Goal: Find contact information: Find contact information

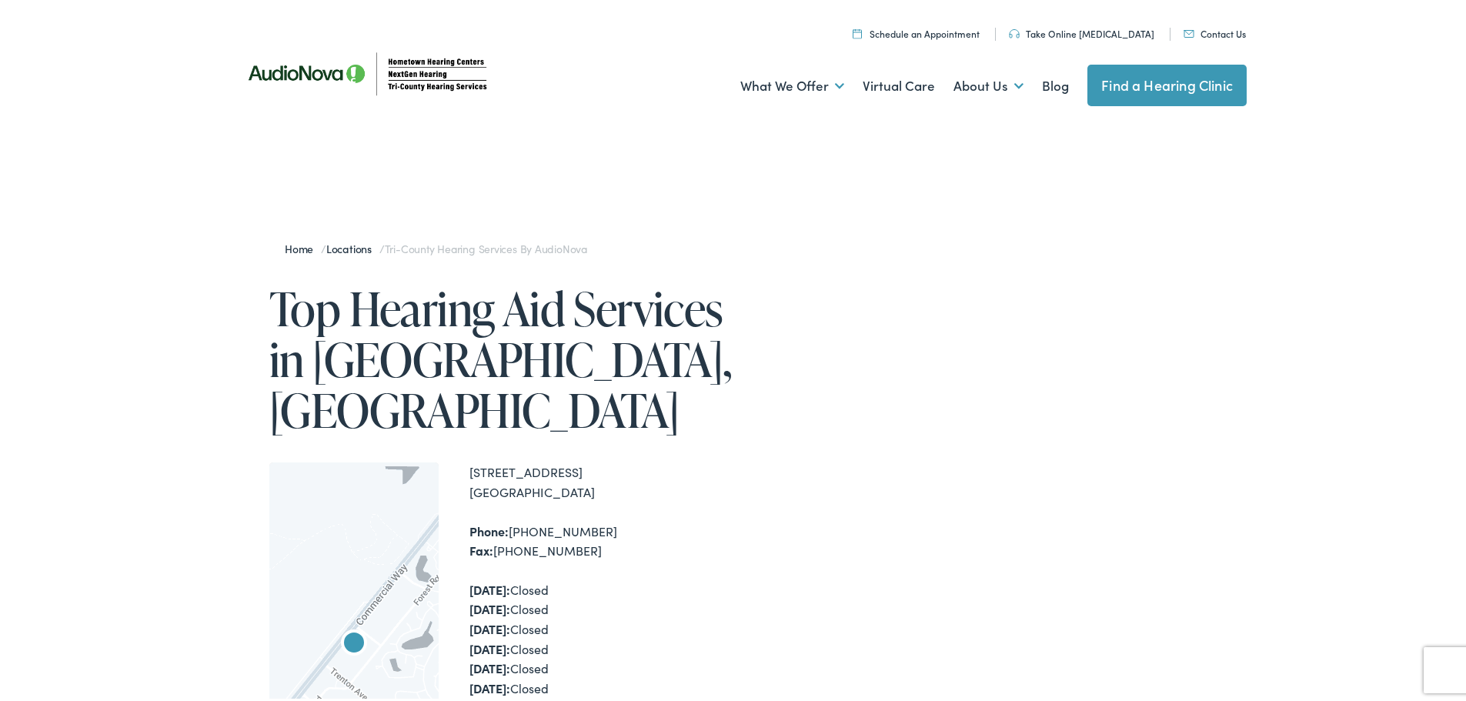
click at [1147, 79] on link "Find a Hearing Clinic" at bounding box center [1167, 83] width 159 height 42
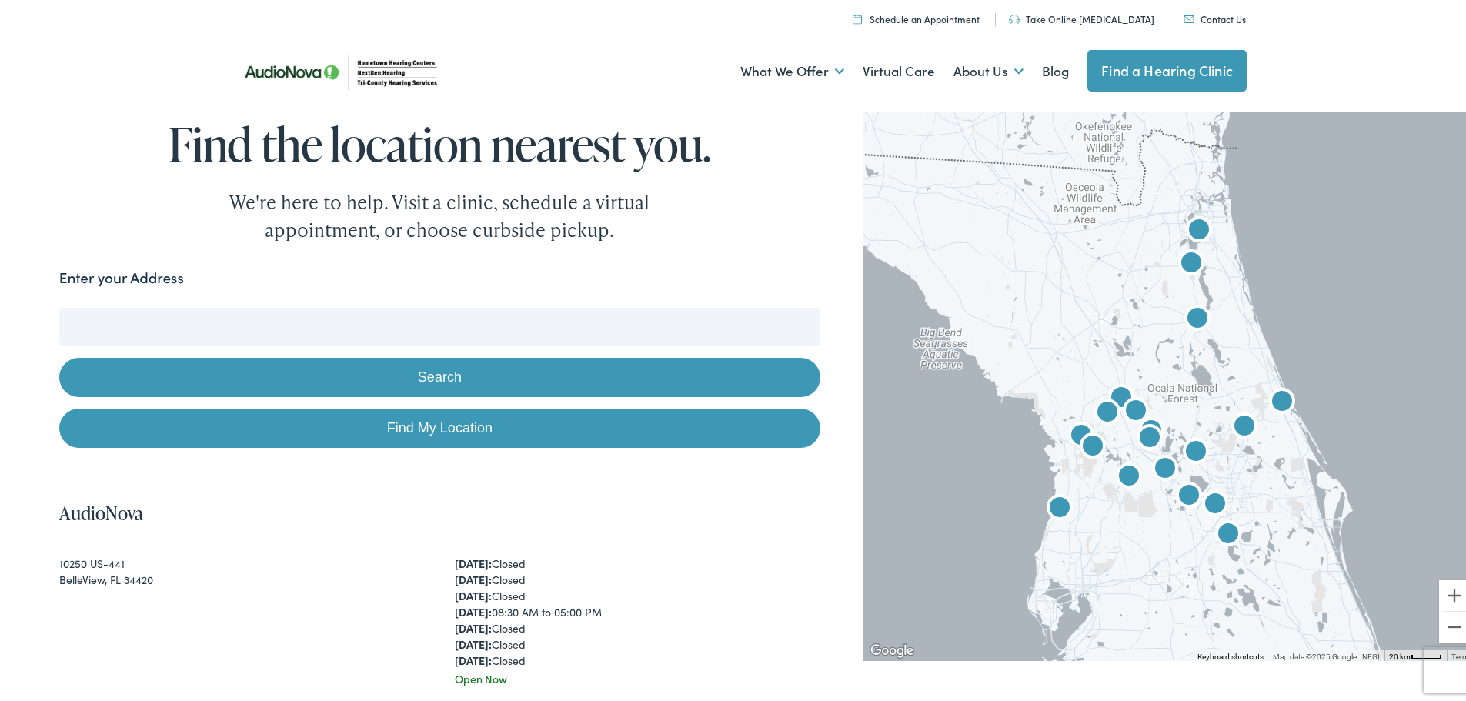
click at [97, 326] on input "Enter your Address" at bounding box center [439, 324] width 761 height 38
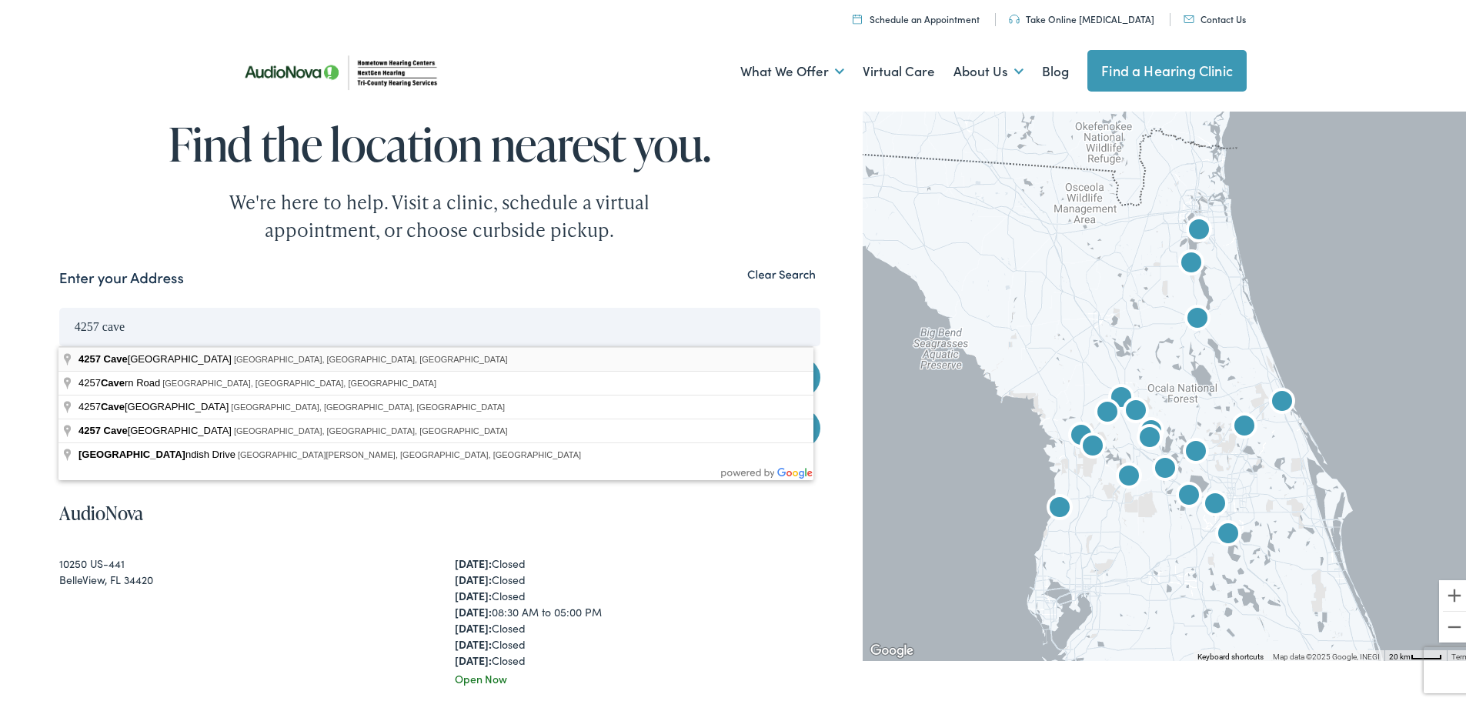
type input "4257 Cavehill Road, Spring Hill, FL, USA"
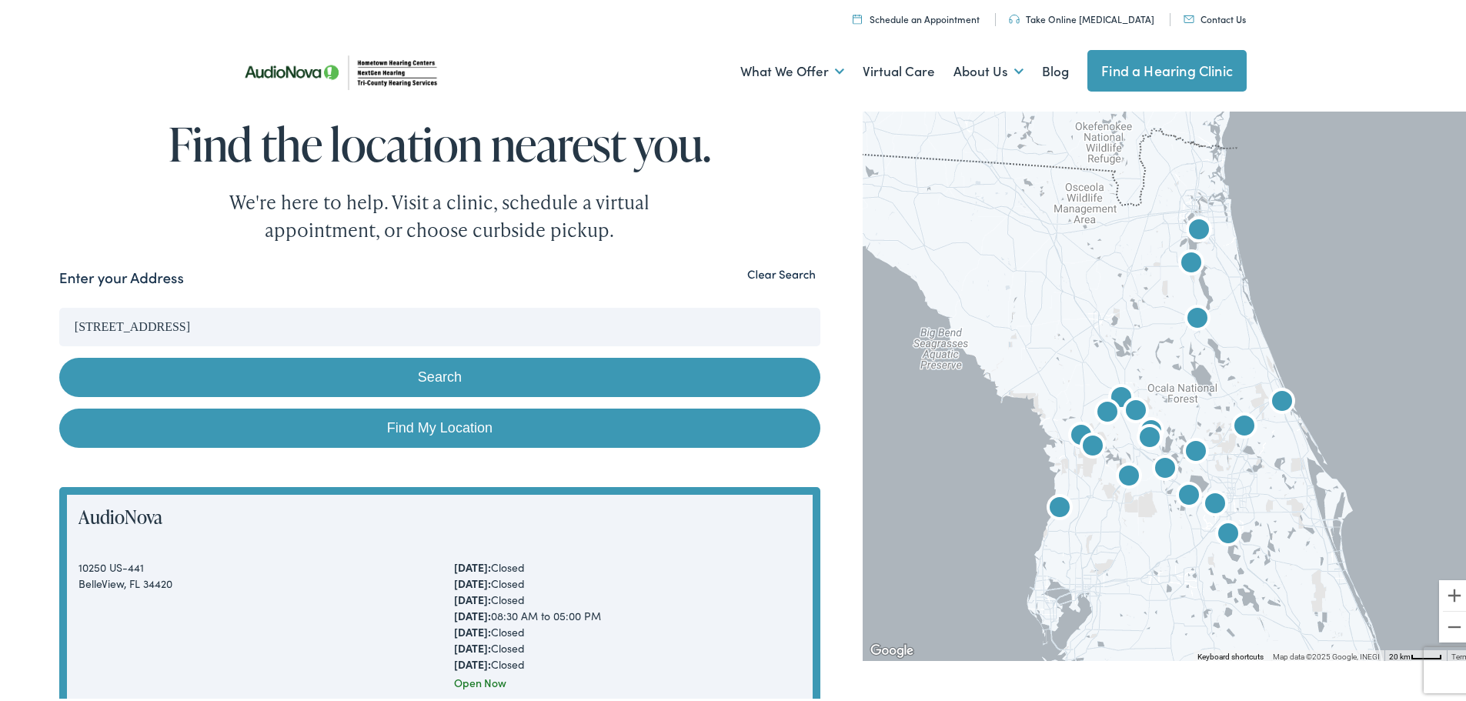
click at [393, 372] on button "Search" at bounding box center [439, 374] width 761 height 39
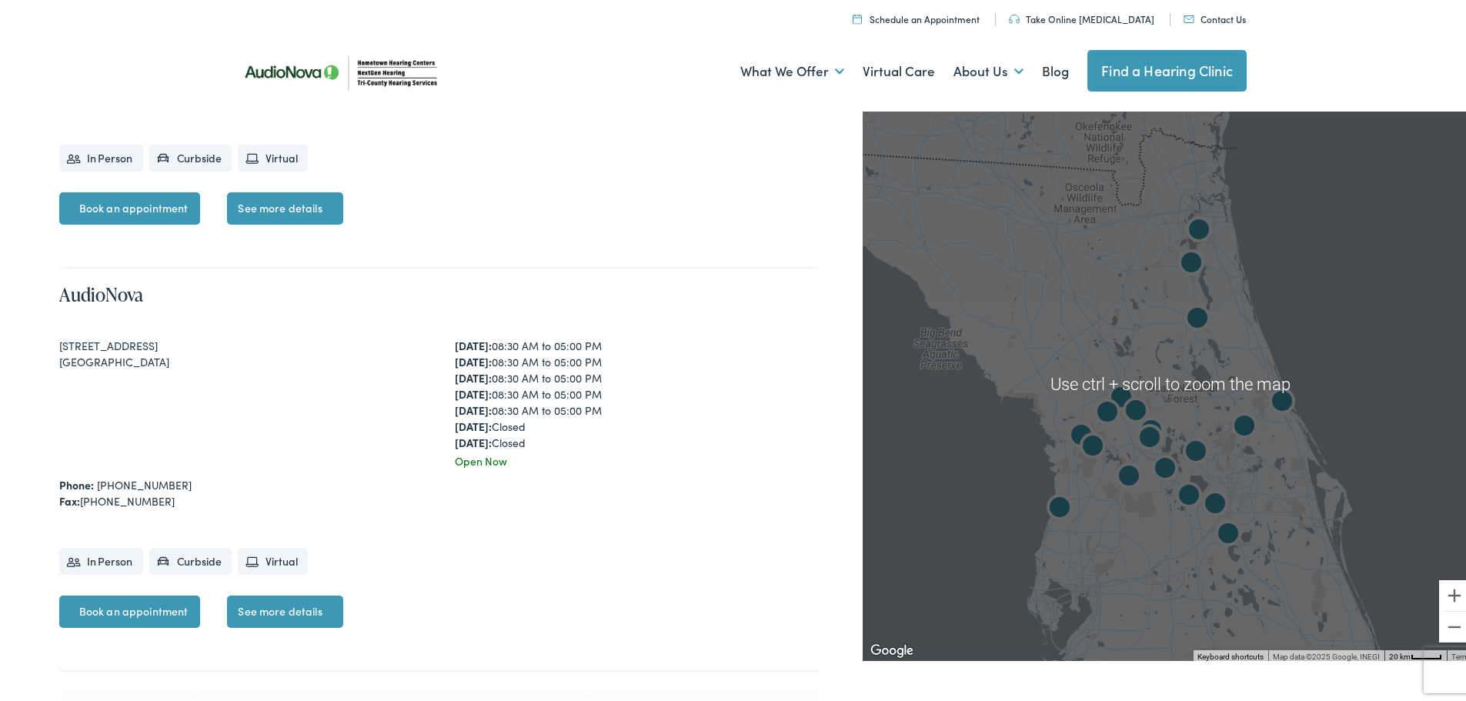
scroll to position [7544, 0]
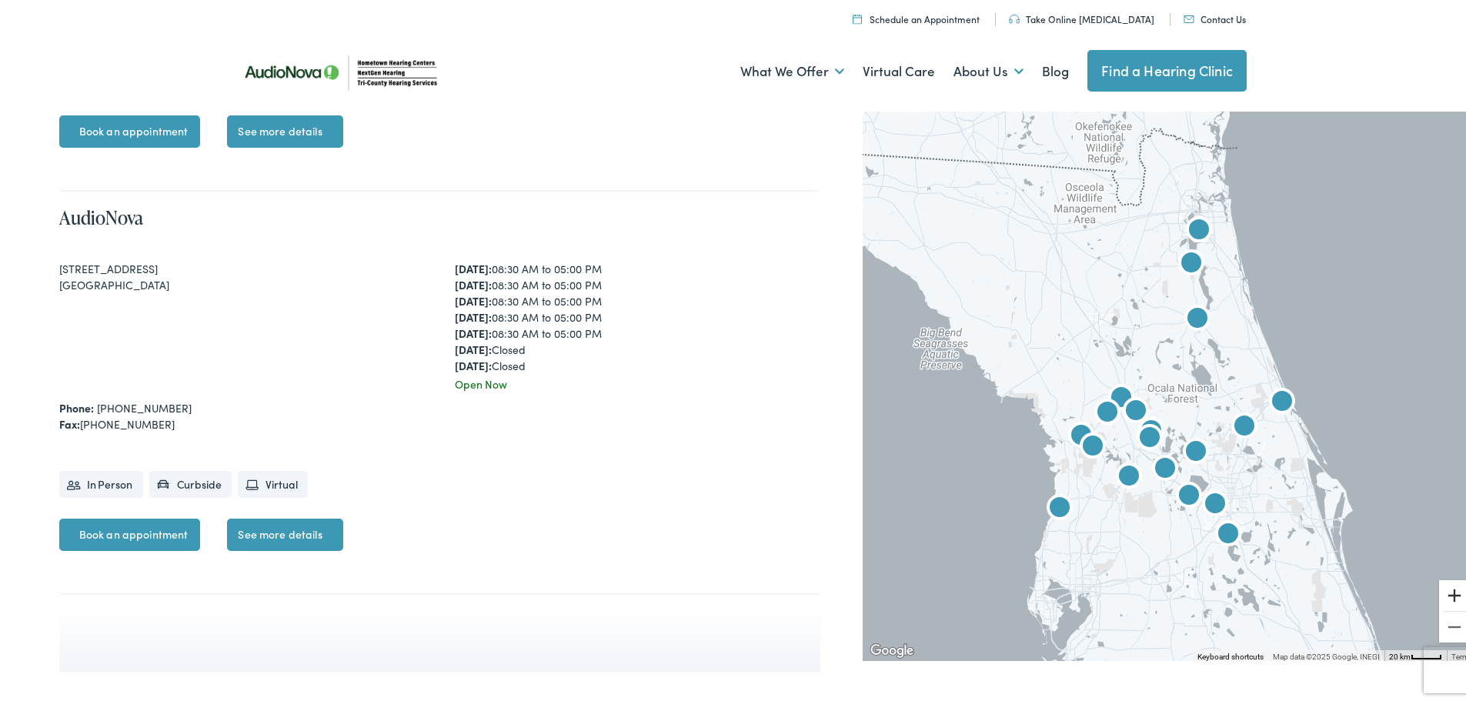
click at [1440, 591] on button "Zoom in" at bounding box center [1455, 592] width 31 height 31
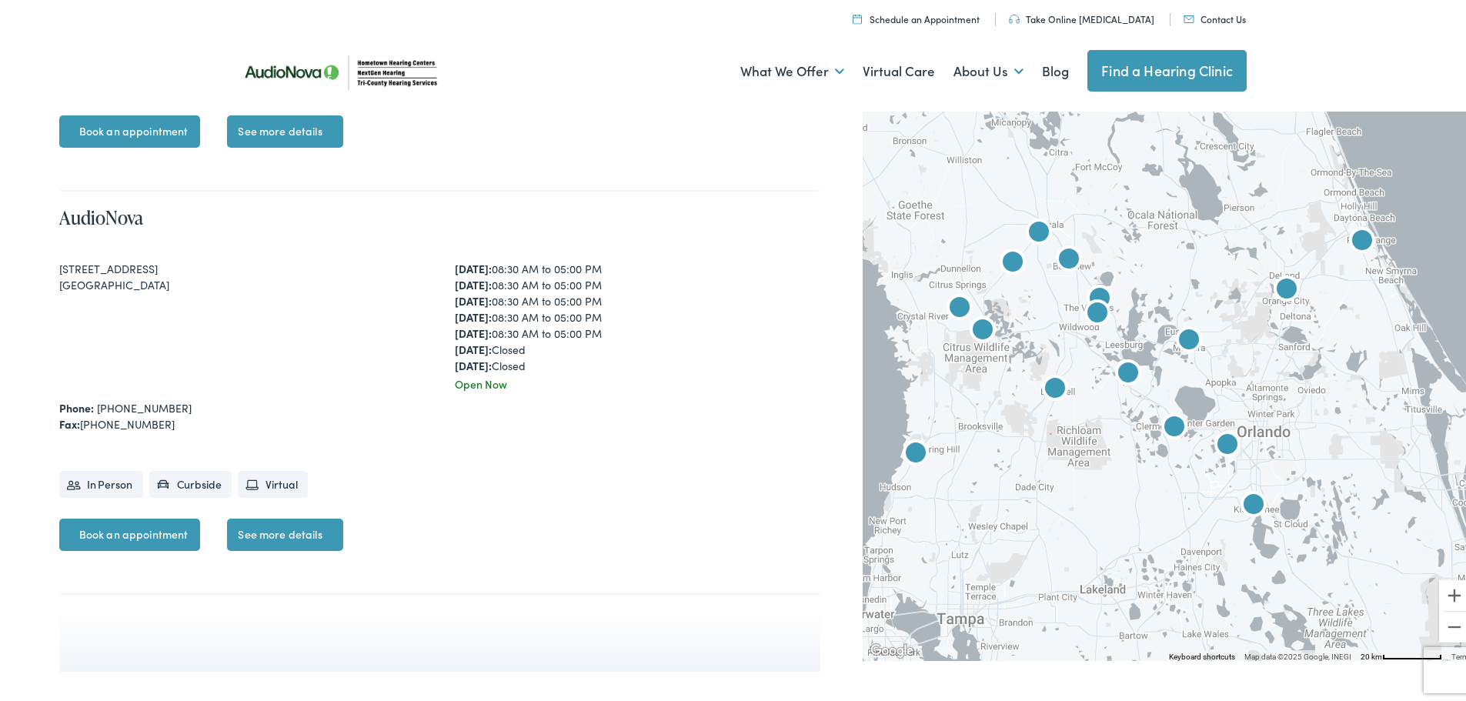
drag, startPoint x: 1180, startPoint y: 412, endPoint x: 1149, endPoint y: 230, distance: 184.4
click at [1149, 230] on div at bounding box center [1170, 381] width 615 height 554
click at [1441, 587] on button "Zoom in" at bounding box center [1455, 592] width 31 height 31
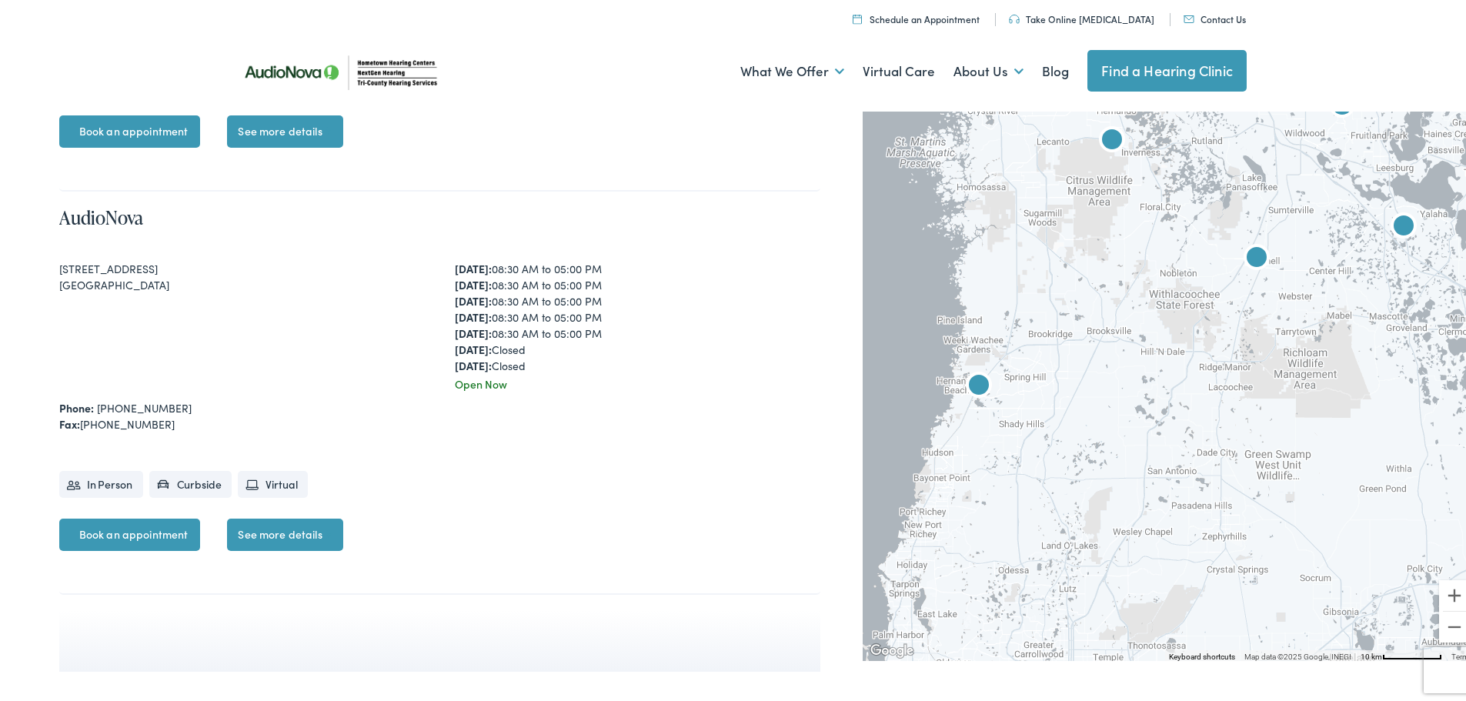
drag, startPoint x: 1003, startPoint y: 520, endPoint x: 1323, endPoint y: 384, distance: 347.0
click at [1323, 384] on div at bounding box center [1170, 381] width 615 height 554
click at [968, 381] on img "Tri-County Hearing Services by AudioNova" at bounding box center [979, 383] width 49 height 49
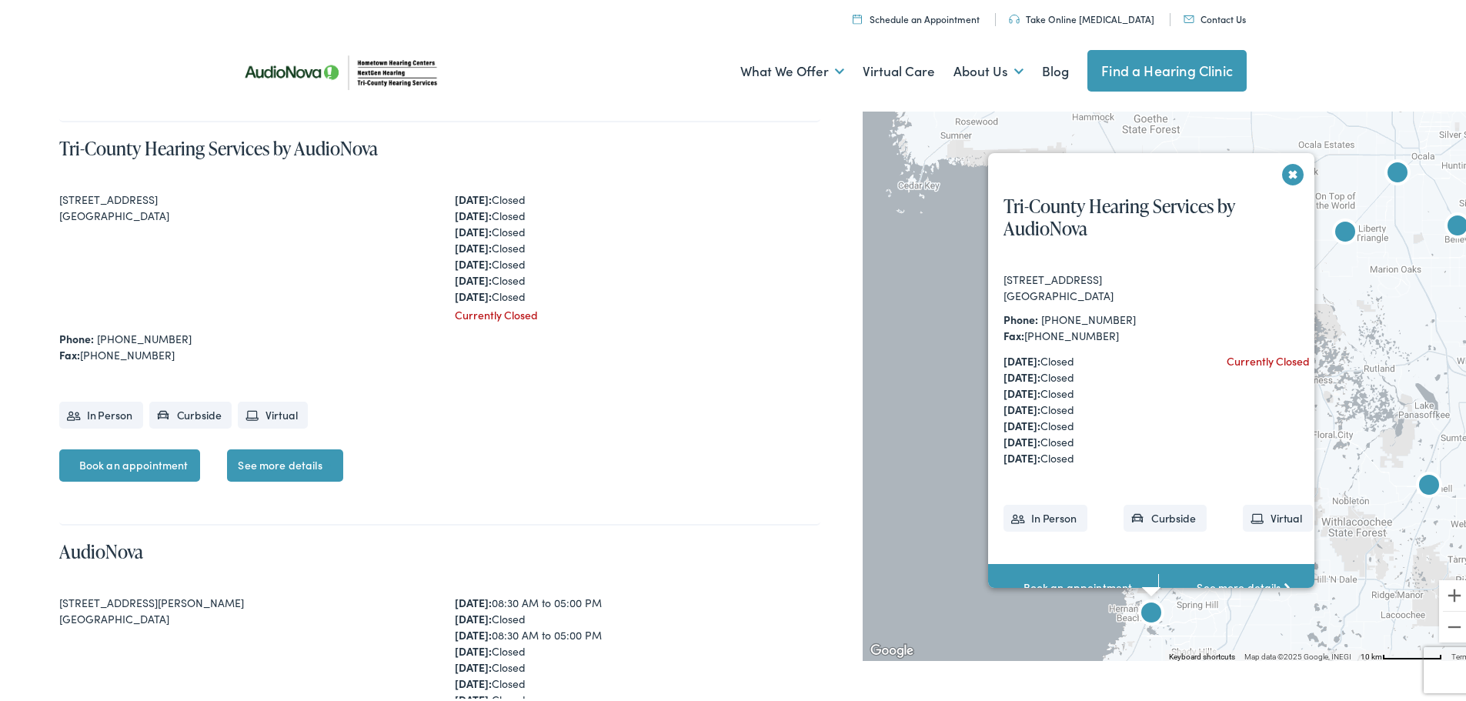
scroll to position [6787, 0]
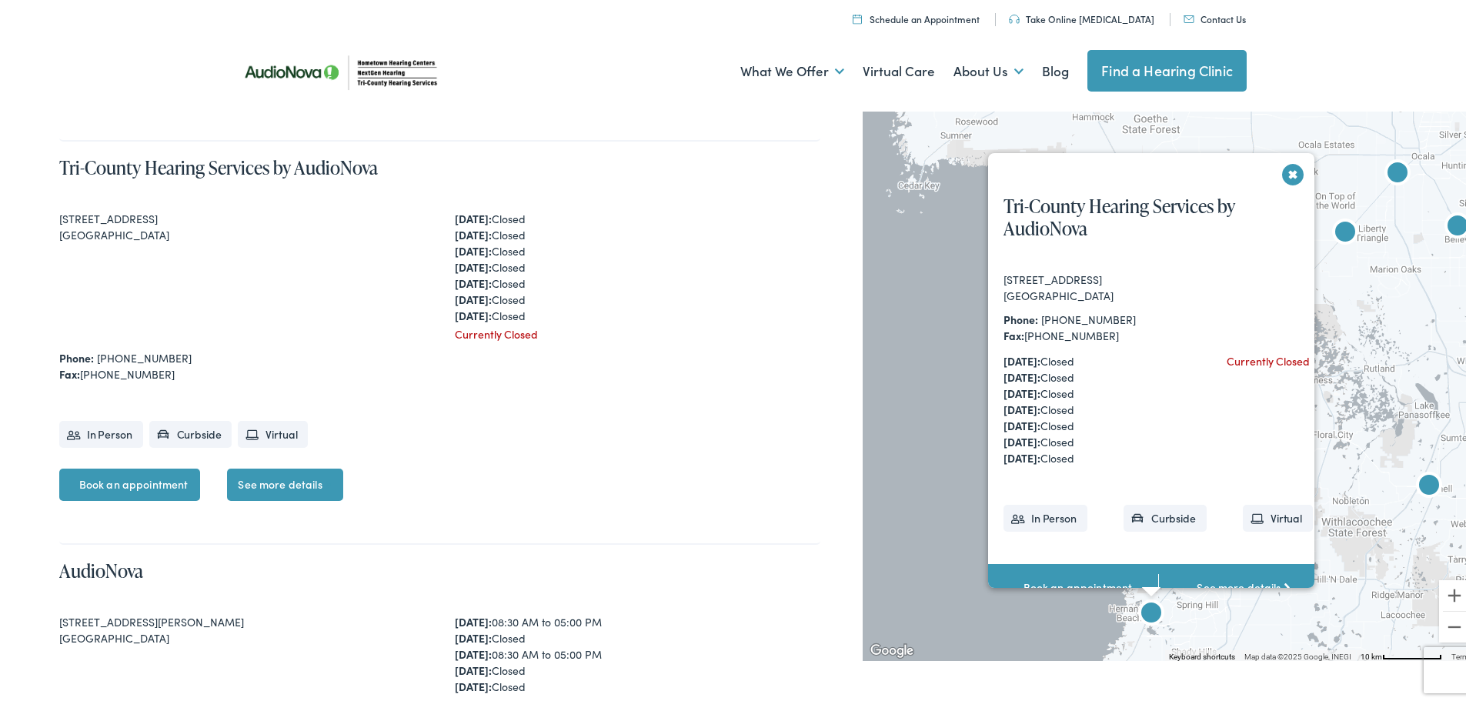
click at [1286, 167] on button "Close" at bounding box center [1293, 171] width 27 height 27
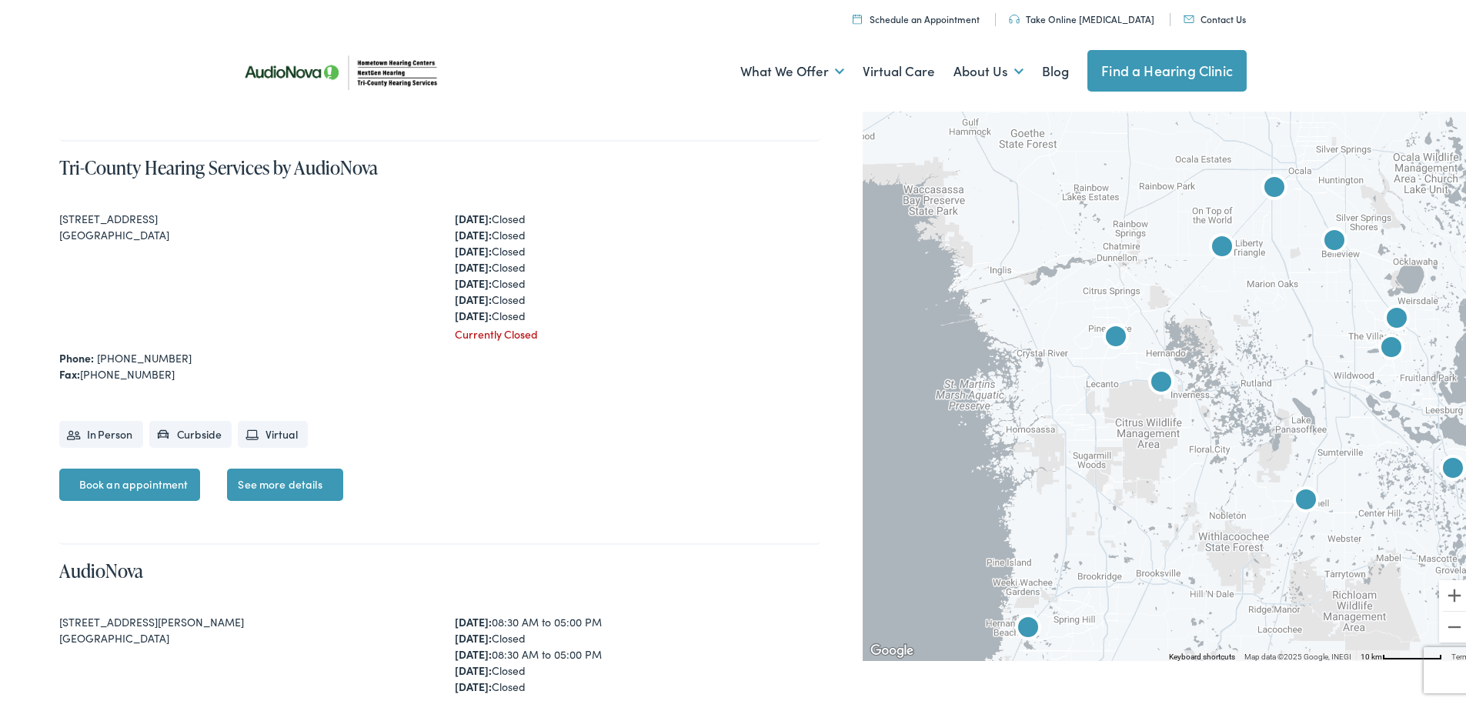
drag, startPoint x: 1232, startPoint y: 547, endPoint x: 1106, endPoint y: 560, distance: 127.0
click at [1106, 560] on div at bounding box center [1170, 381] width 615 height 554
click at [1105, 332] on img "AudioNova" at bounding box center [1116, 335] width 49 height 49
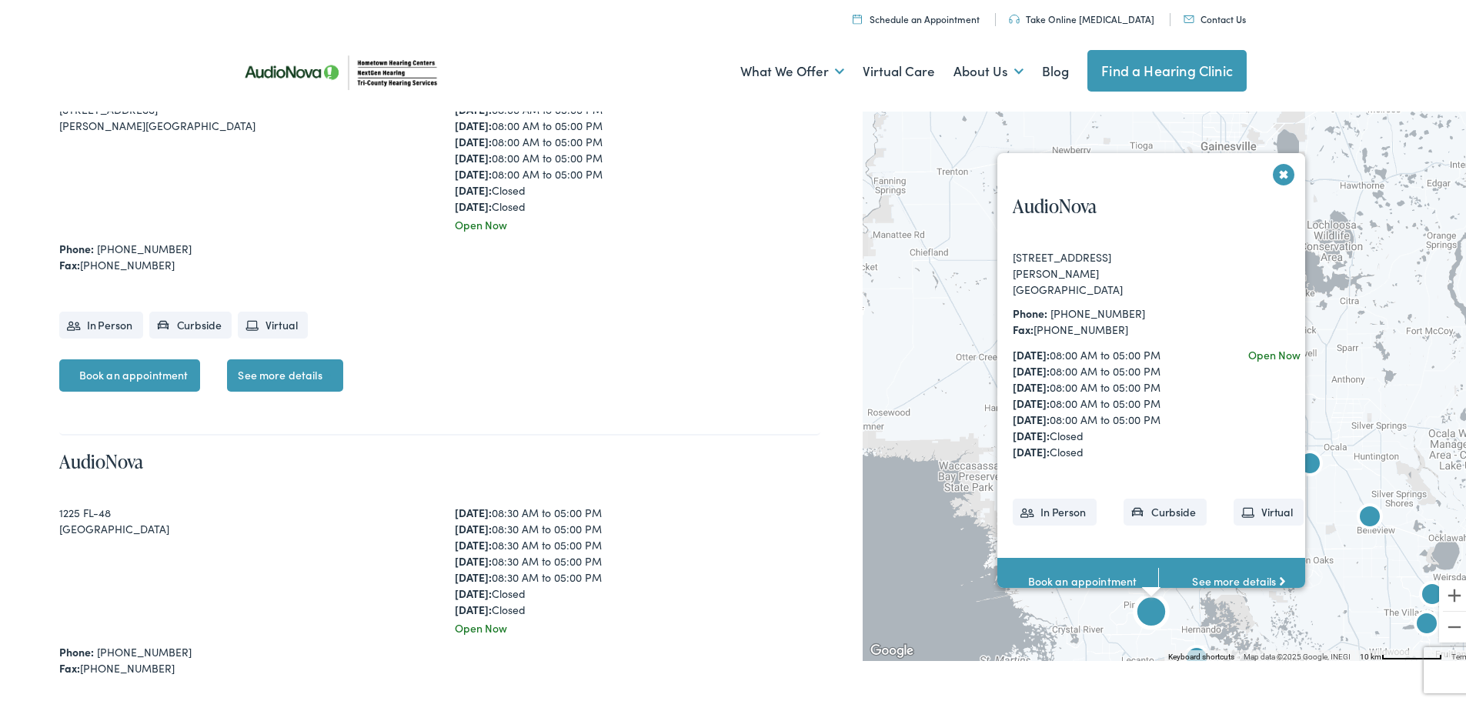
scroll to position [739, 0]
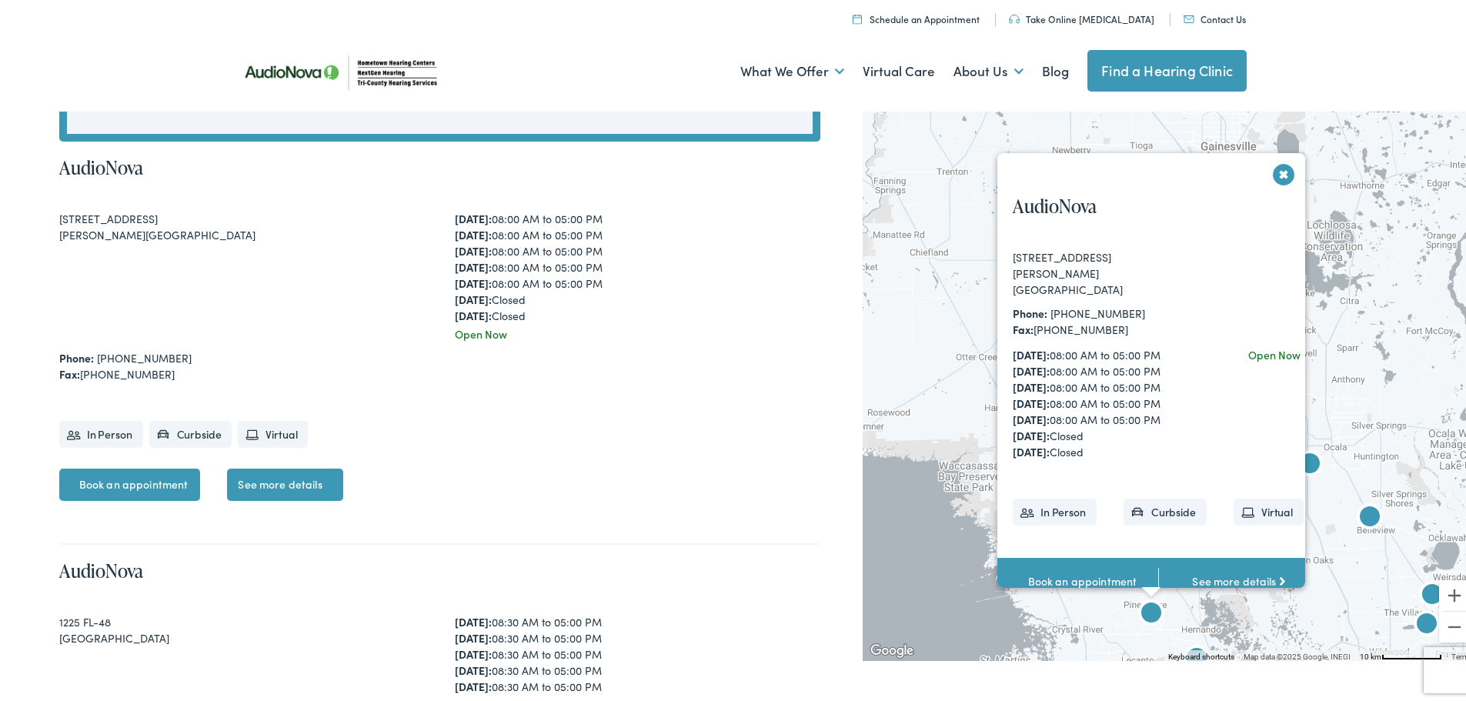
click at [1275, 166] on button "Close" at bounding box center [1284, 171] width 27 height 27
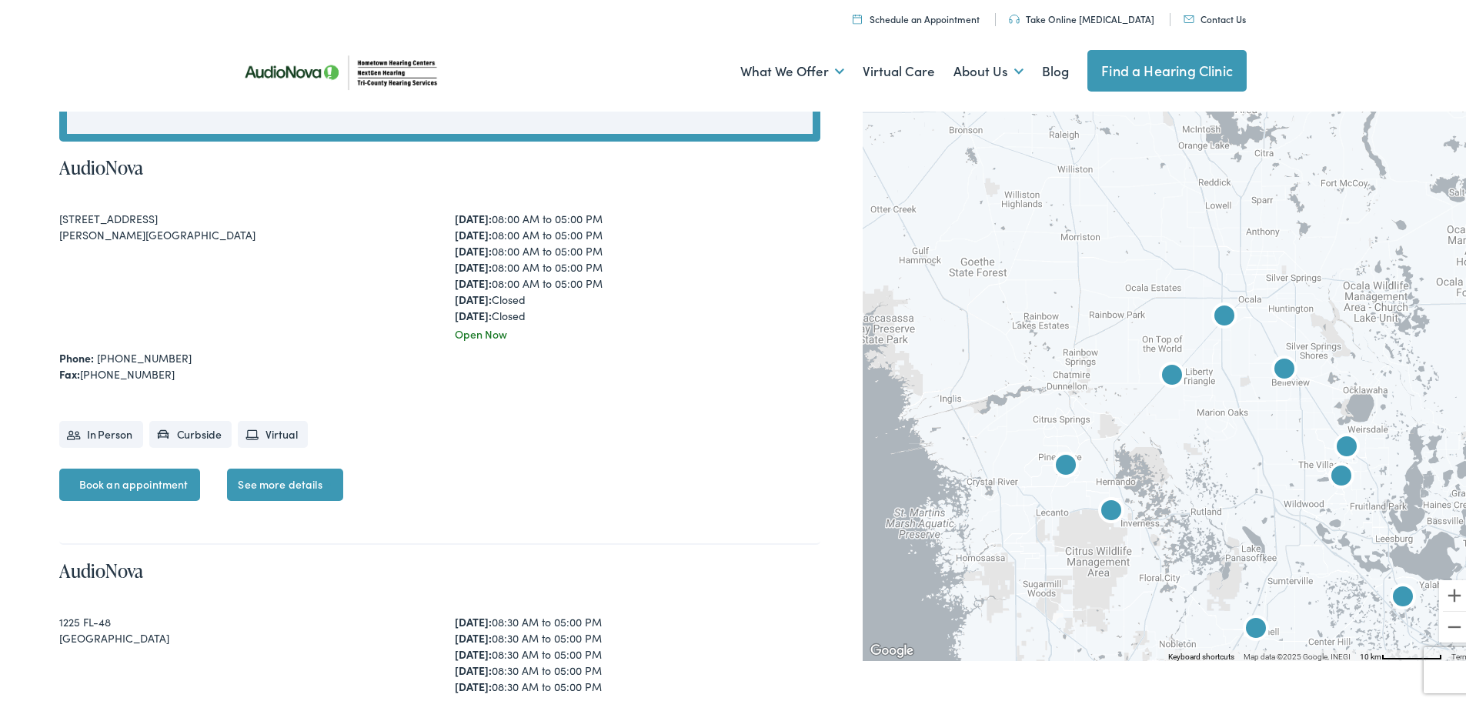
drag, startPoint x: 988, startPoint y: 540, endPoint x: 903, endPoint y: 390, distance: 172.1
click at [903, 390] on div at bounding box center [1170, 381] width 615 height 554
click at [1442, 590] on button "Zoom in" at bounding box center [1455, 592] width 31 height 31
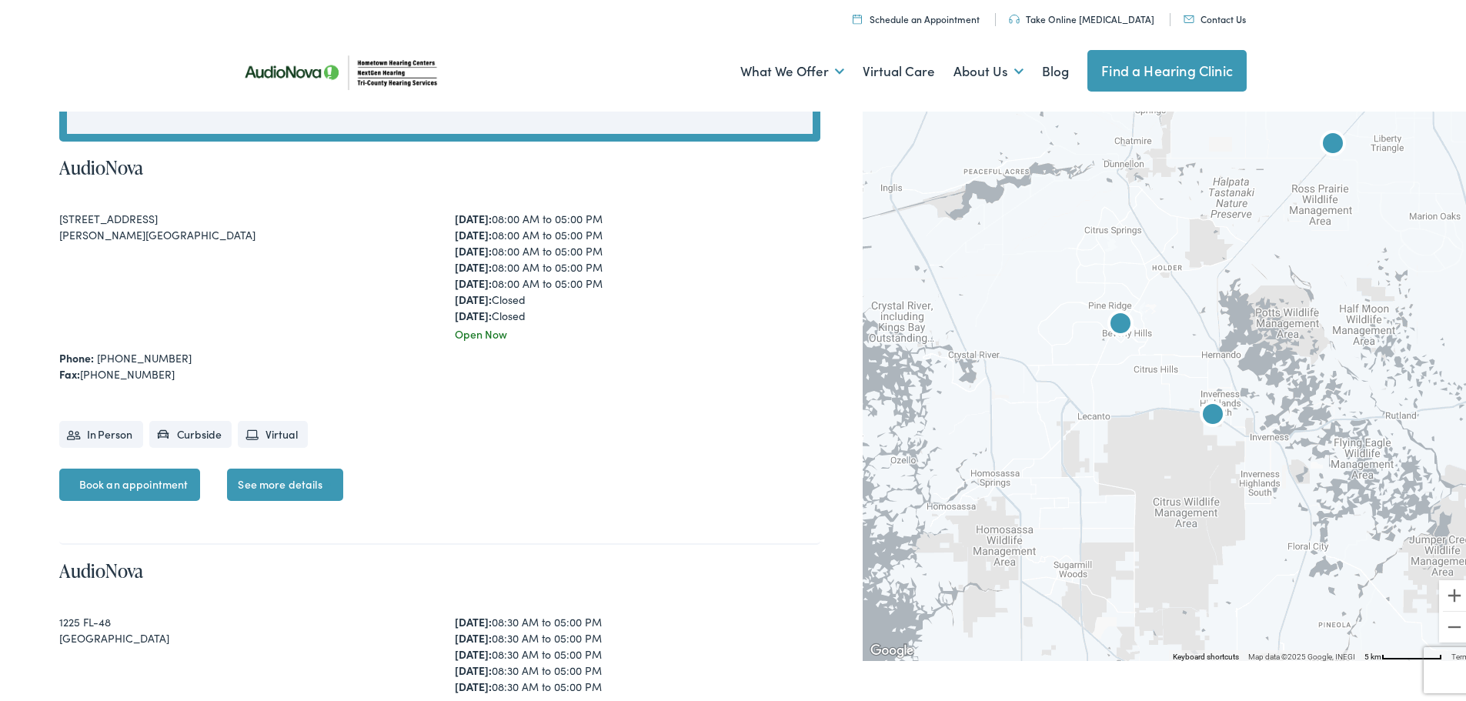
drag, startPoint x: 933, startPoint y: 613, endPoint x: 1088, endPoint y: 394, distance: 267.8
click at [1088, 394] on div at bounding box center [1170, 381] width 615 height 554
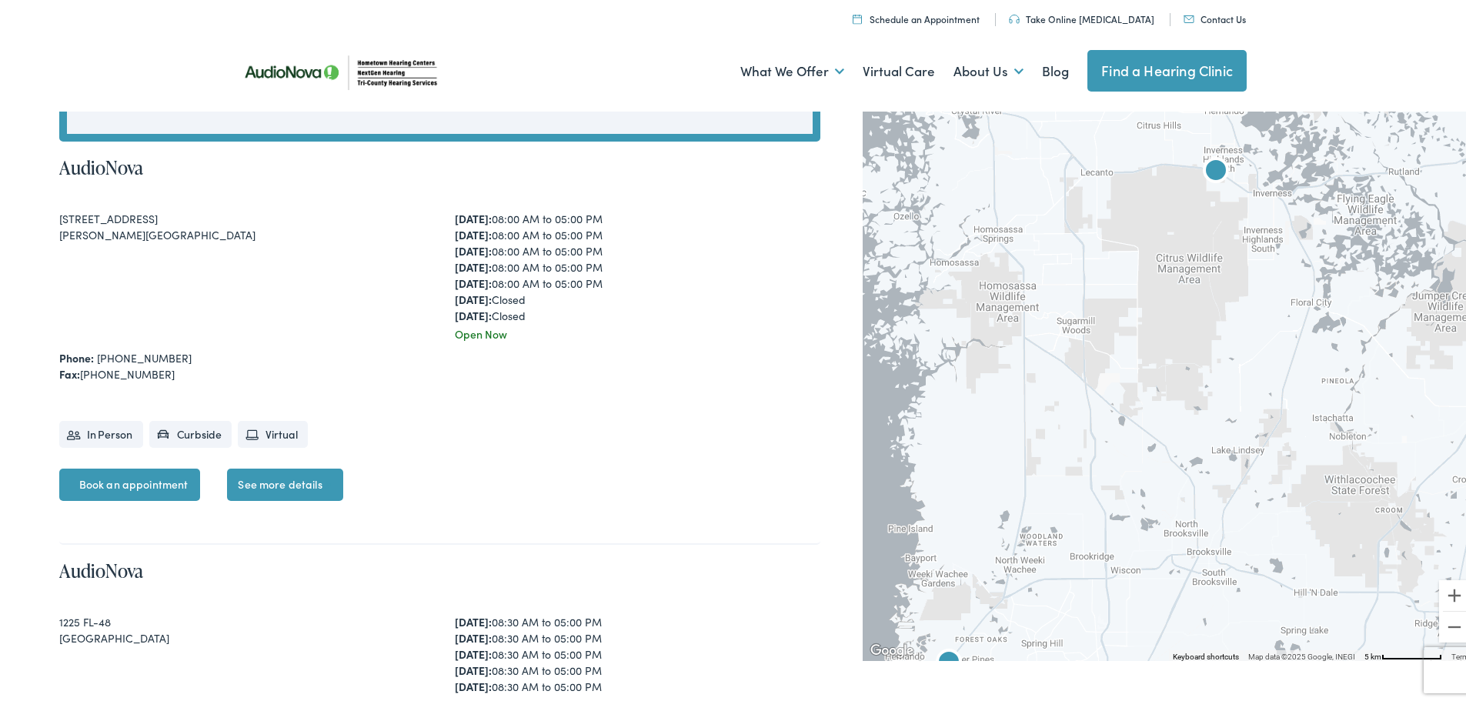
drag, startPoint x: 1149, startPoint y: 608, endPoint x: 1152, endPoint y: 361, distance: 247.1
click at [1152, 361] on div at bounding box center [1170, 381] width 615 height 554
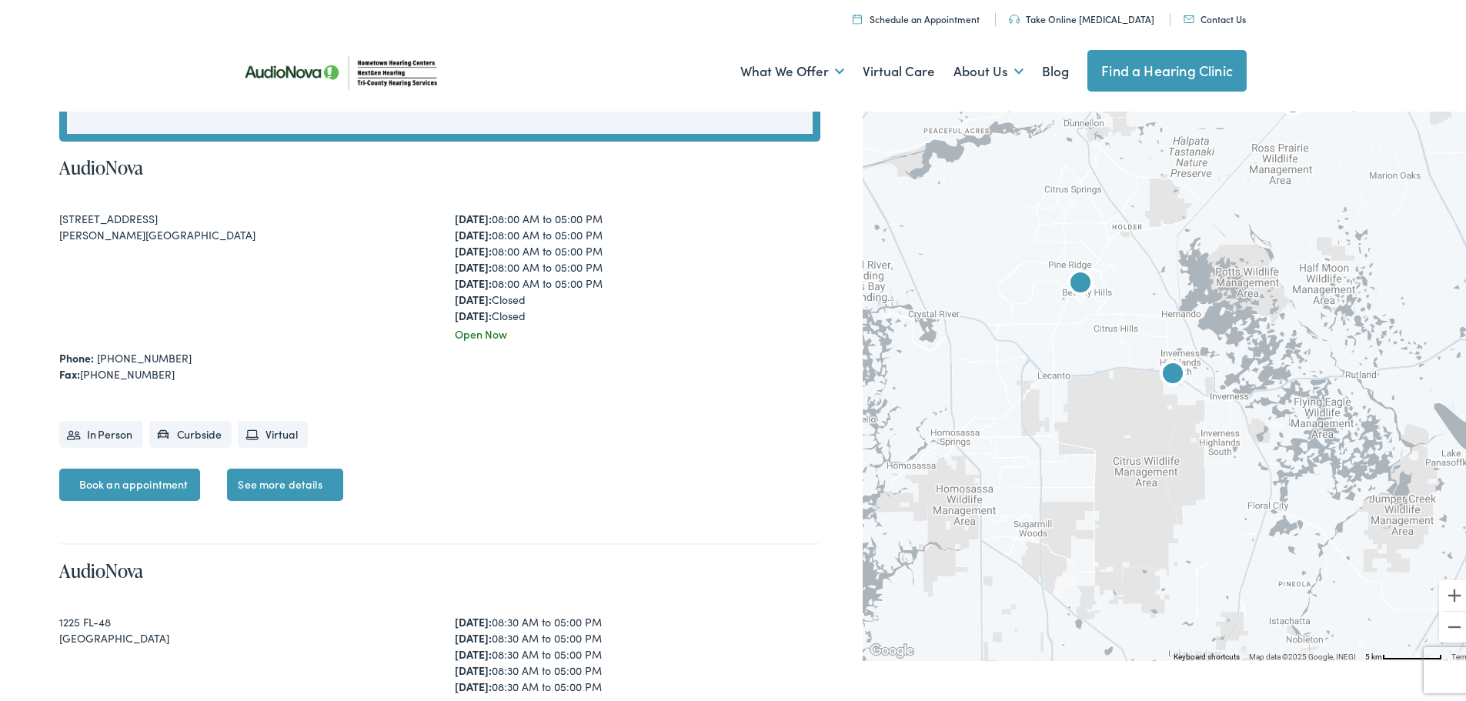
drag, startPoint x: 1135, startPoint y: 528, endPoint x: 1091, endPoint y: 737, distance: 213.9
click at [266, 477] on link "See more details" at bounding box center [284, 482] width 115 height 32
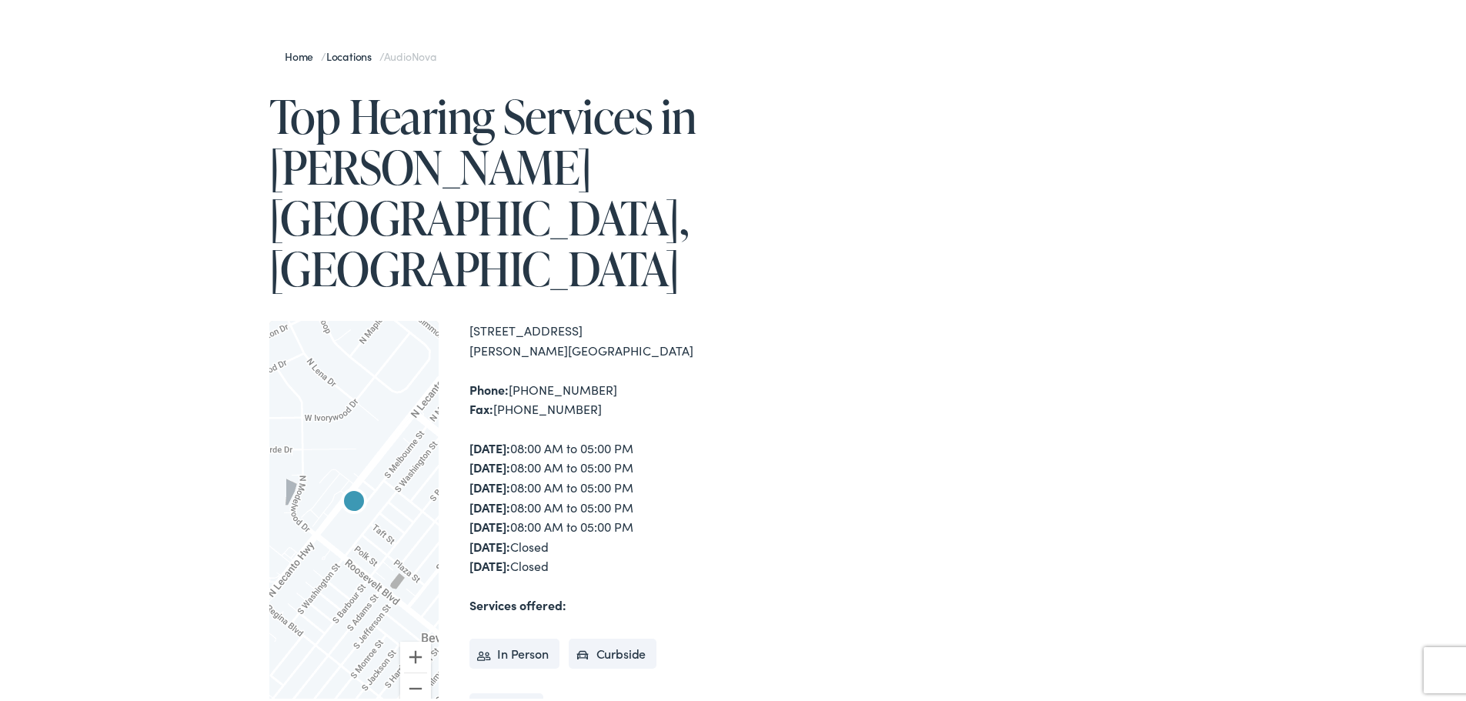
scroll to position [154, 0]
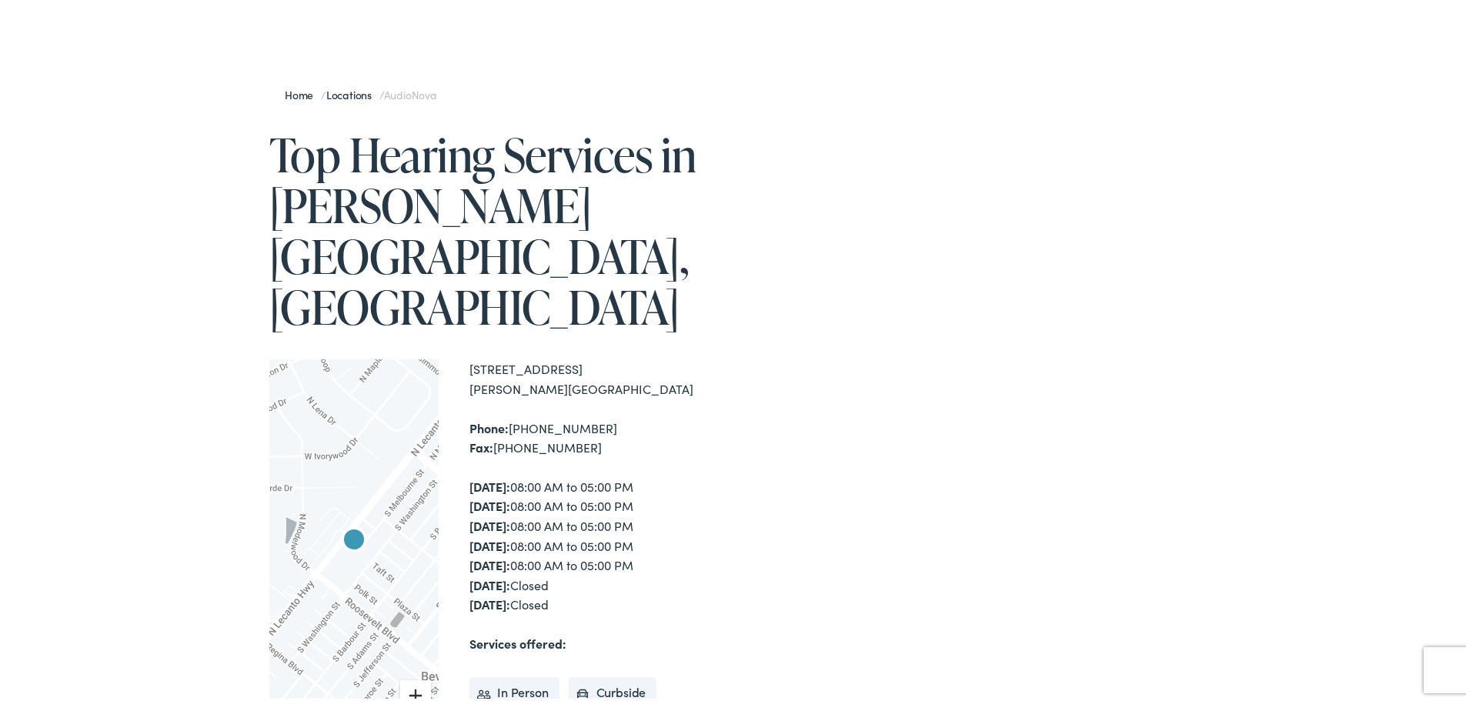
click at [411, 677] on button "Zoom in" at bounding box center [415, 692] width 31 height 31
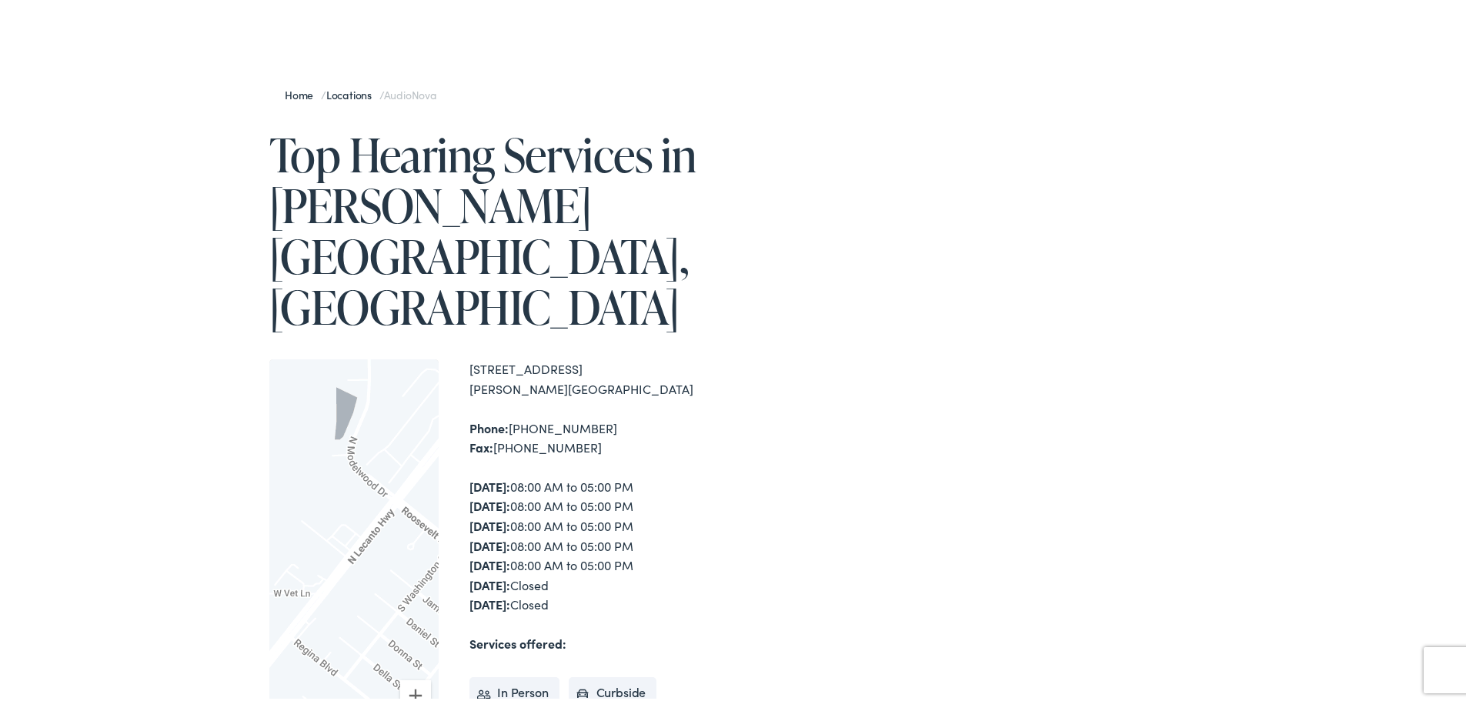
drag, startPoint x: 373, startPoint y: 500, endPoint x: 493, endPoint y: 411, distance: 149.8
click at [493, 411] on div "To navigate the map with touch gestures double-tap and hold your finger on the …" at bounding box center [504, 557] width 470 height 402
drag, startPoint x: 329, startPoint y: 476, endPoint x: 623, endPoint y: 463, distance: 293.6
click at [623, 463] on div "To navigate the map with touch gestures double-tap and hold your finger on the …" at bounding box center [504, 557] width 470 height 402
drag, startPoint x: 347, startPoint y: 461, endPoint x: 552, endPoint y: 466, distance: 204.8
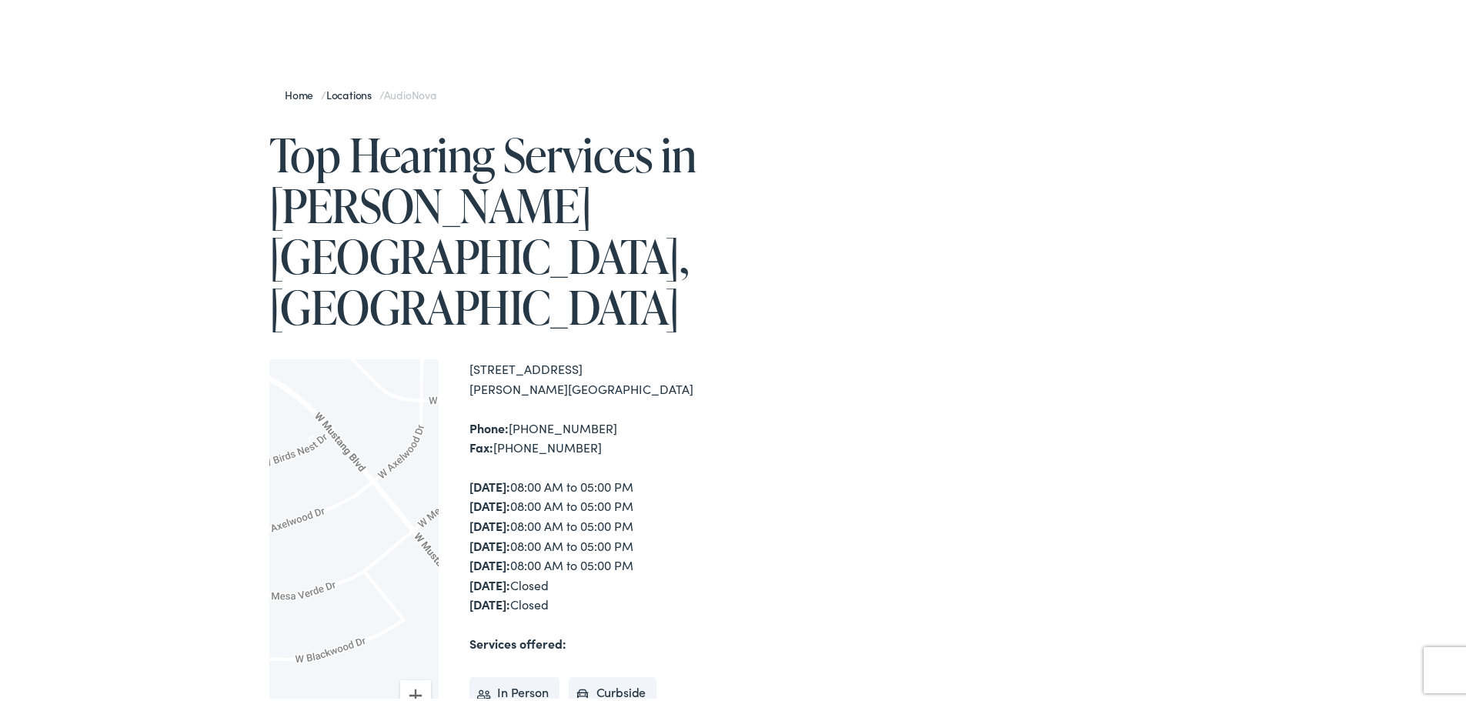
click at [552, 466] on div "To navigate the map with touch gestures double-tap and hold your finger on the …" at bounding box center [504, 557] width 470 height 402
drag, startPoint x: 316, startPoint y: 461, endPoint x: 542, endPoint y: 461, distance: 225.5
click at [542, 461] on div "To navigate the map with touch gestures double-tap and hold your finger on the …" at bounding box center [504, 557] width 470 height 402
drag, startPoint x: 319, startPoint y: 463, endPoint x: 500, endPoint y: 474, distance: 180.5
click at [500, 474] on div "To navigate the map with touch gestures double-tap and hold your finger on the …" at bounding box center [504, 557] width 470 height 402
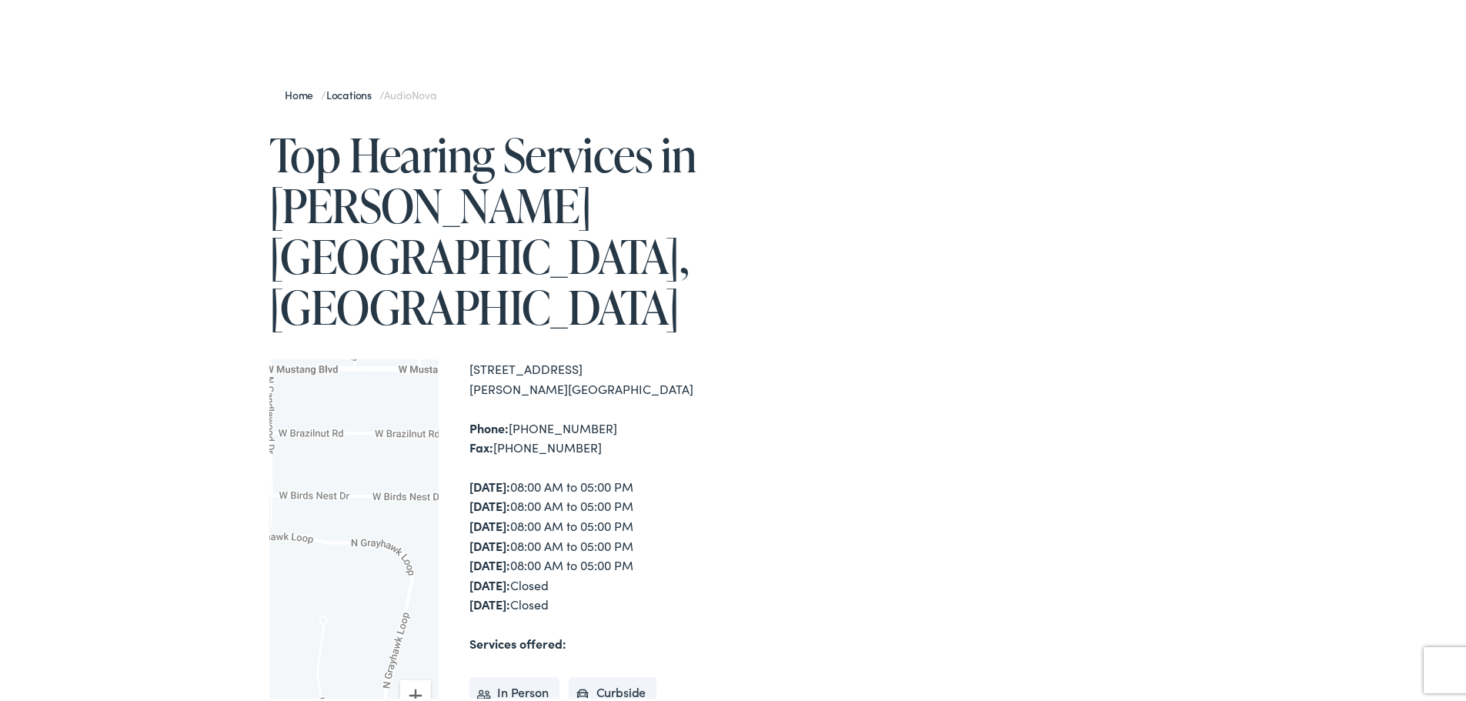
drag, startPoint x: 324, startPoint y: 476, endPoint x: 470, endPoint y: 479, distance: 145.5
click at [470, 479] on div "To navigate the map with touch gestures double-tap and hold your finger on the …" at bounding box center [504, 557] width 470 height 402
drag, startPoint x: 343, startPoint y: 477, endPoint x: 493, endPoint y: 485, distance: 150.3
click at [520, 490] on div "To navigate the map with touch gestures double-tap and hold your finger on the …" at bounding box center [504, 557] width 470 height 402
drag, startPoint x: 363, startPoint y: 483, endPoint x: 550, endPoint y: 390, distance: 210.0
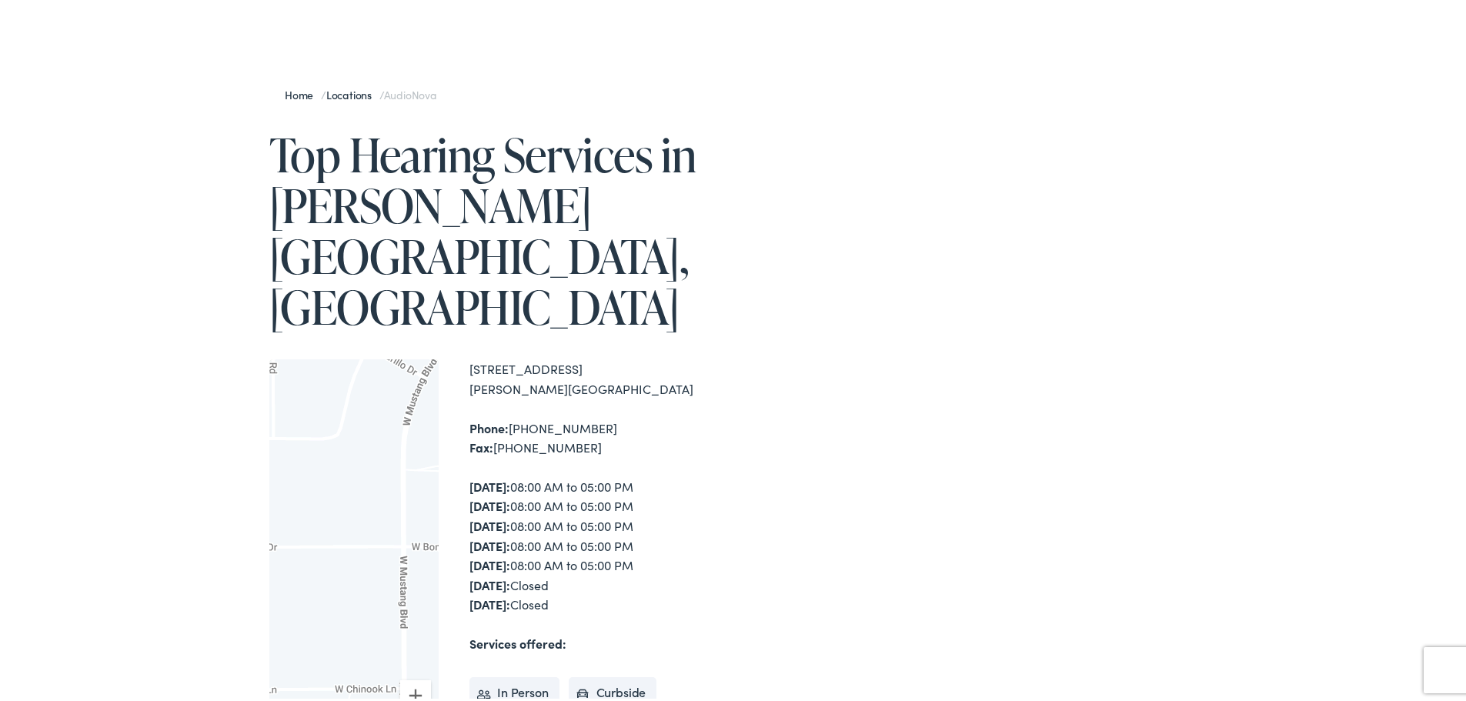
click at [550, 390] on div "To navigate the map with touch gestures double-tap and hold your finger on the …" at bounding box center [504, 557] width 470 height 402
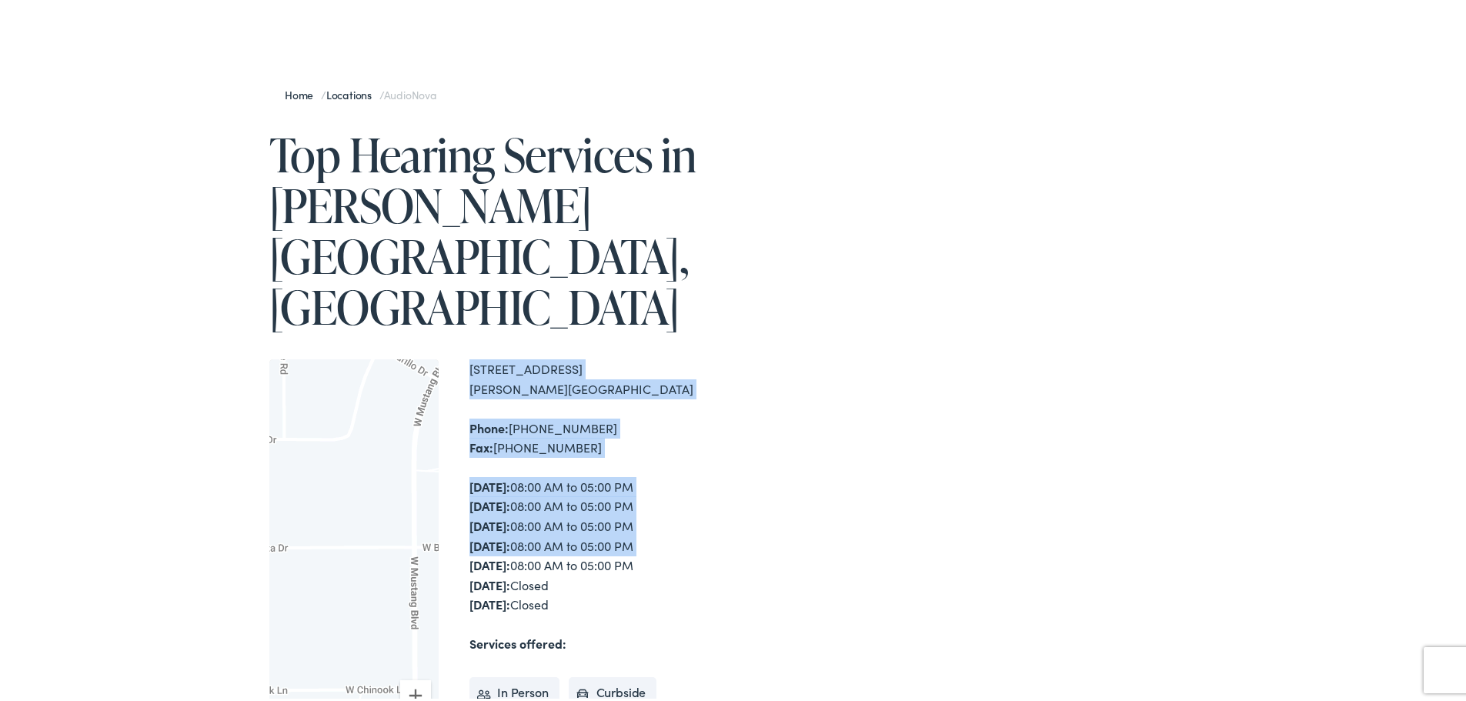
drag, startPoint x: 313, startPoint y: 452, endPoint x: 456, endPoint y: 460, distance: 142.6
click at [456, 460] on div "Home / Locations / AudioNova Top Hearing Services in Beverly Hills, FL To navig…" at bounding box center [485, 487] width 508 height 837
click at [299, 476] on div at bounding box center [353, 557] width 169 height 402
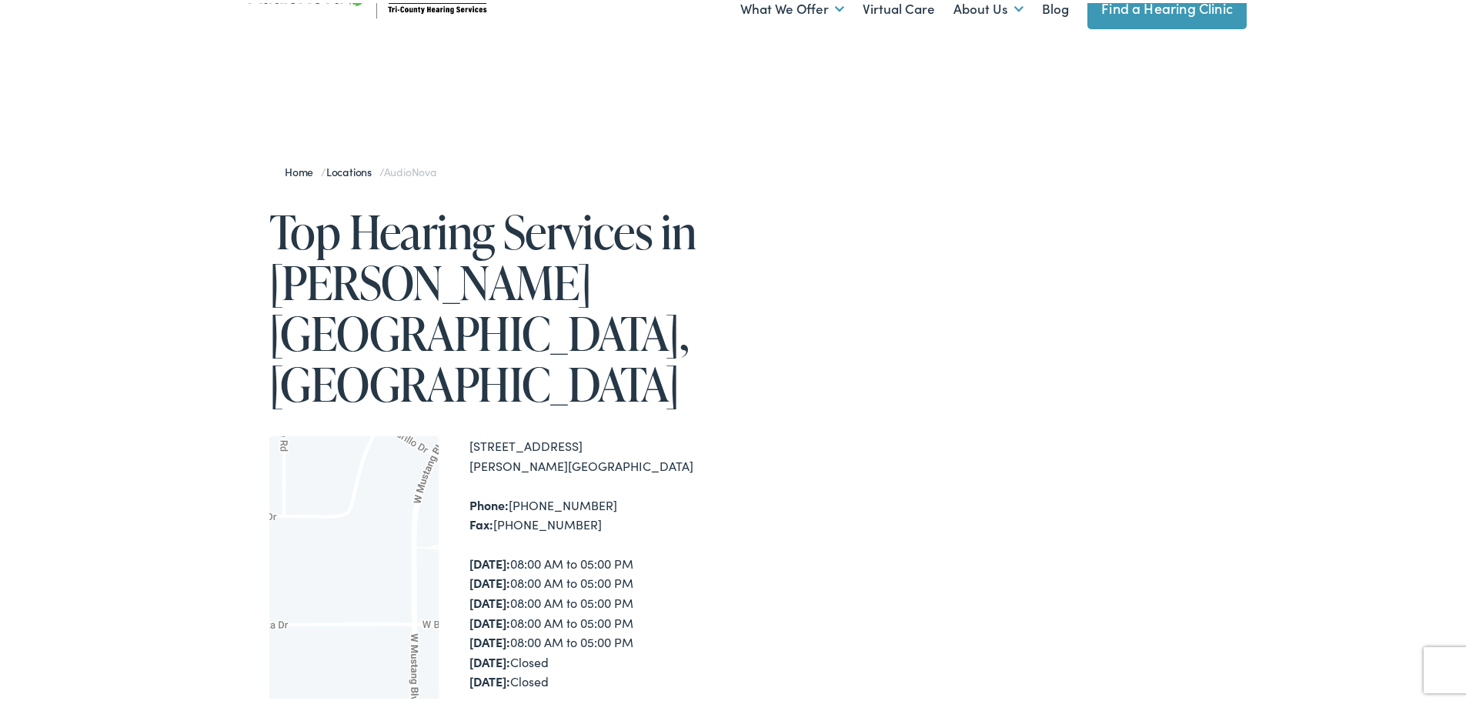
scroll to position [0, 0]
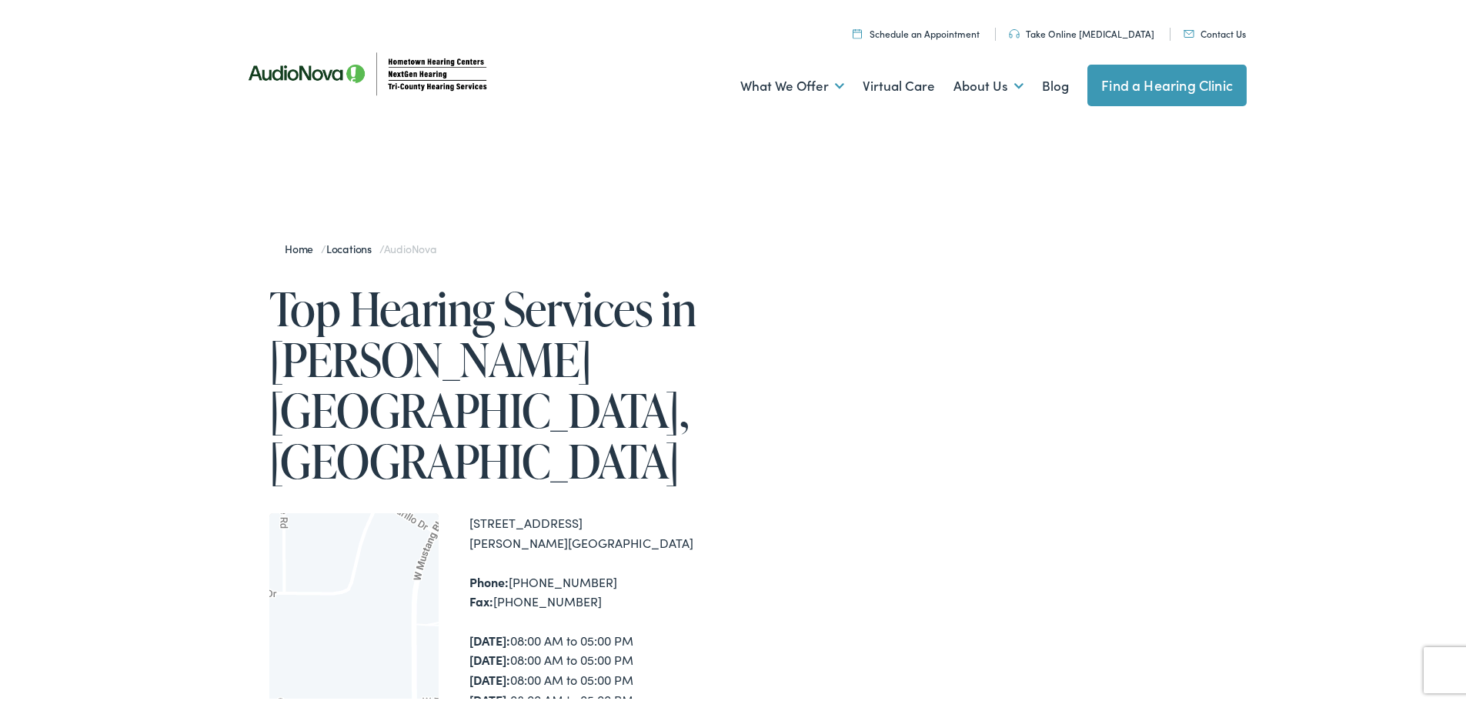
click at [421, 72] on img at bounding box center [369, 71] width 277 height 98
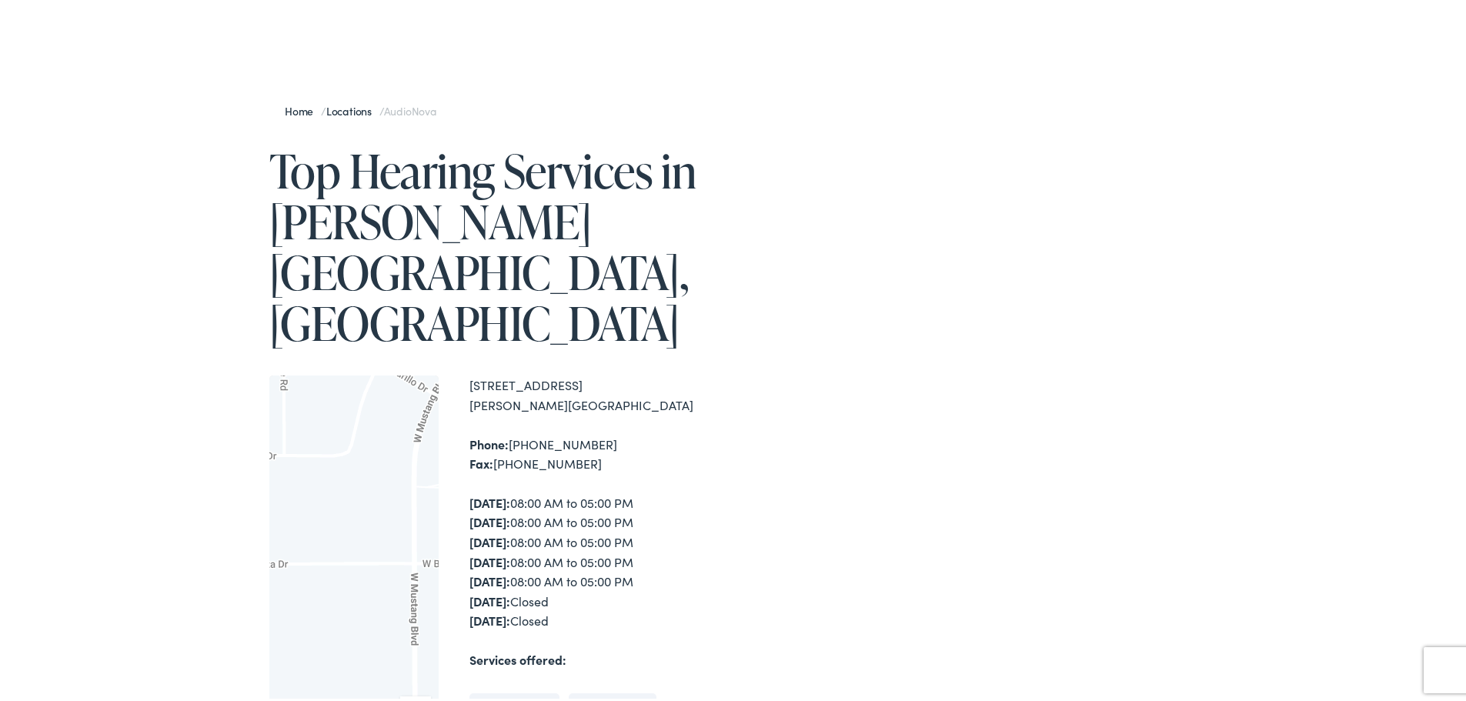
scroll to position [154, 0]
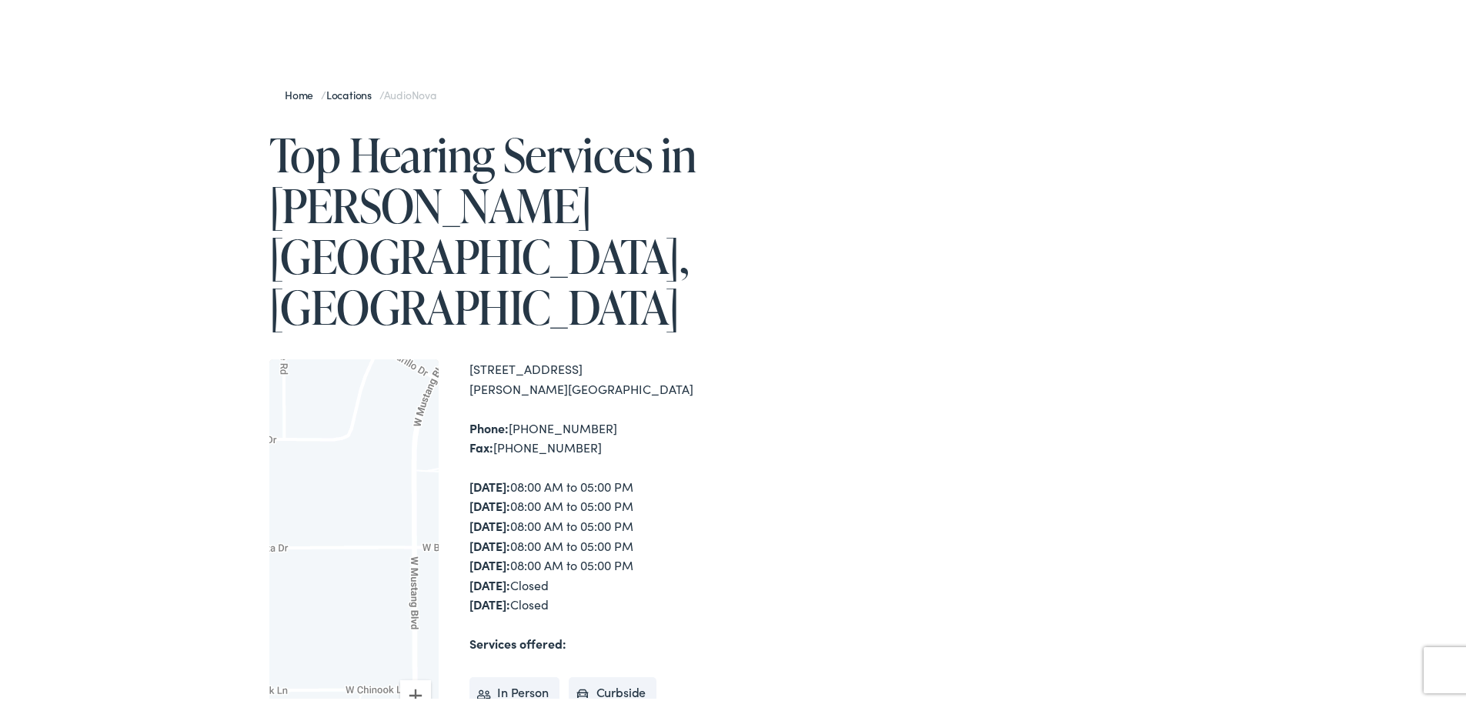
click at [514, 356] on div "4065 N Lecanto Highway, Suite 400 Beverly Hills , FL 34465" at bounding box center [604, 375] width 269 height 39
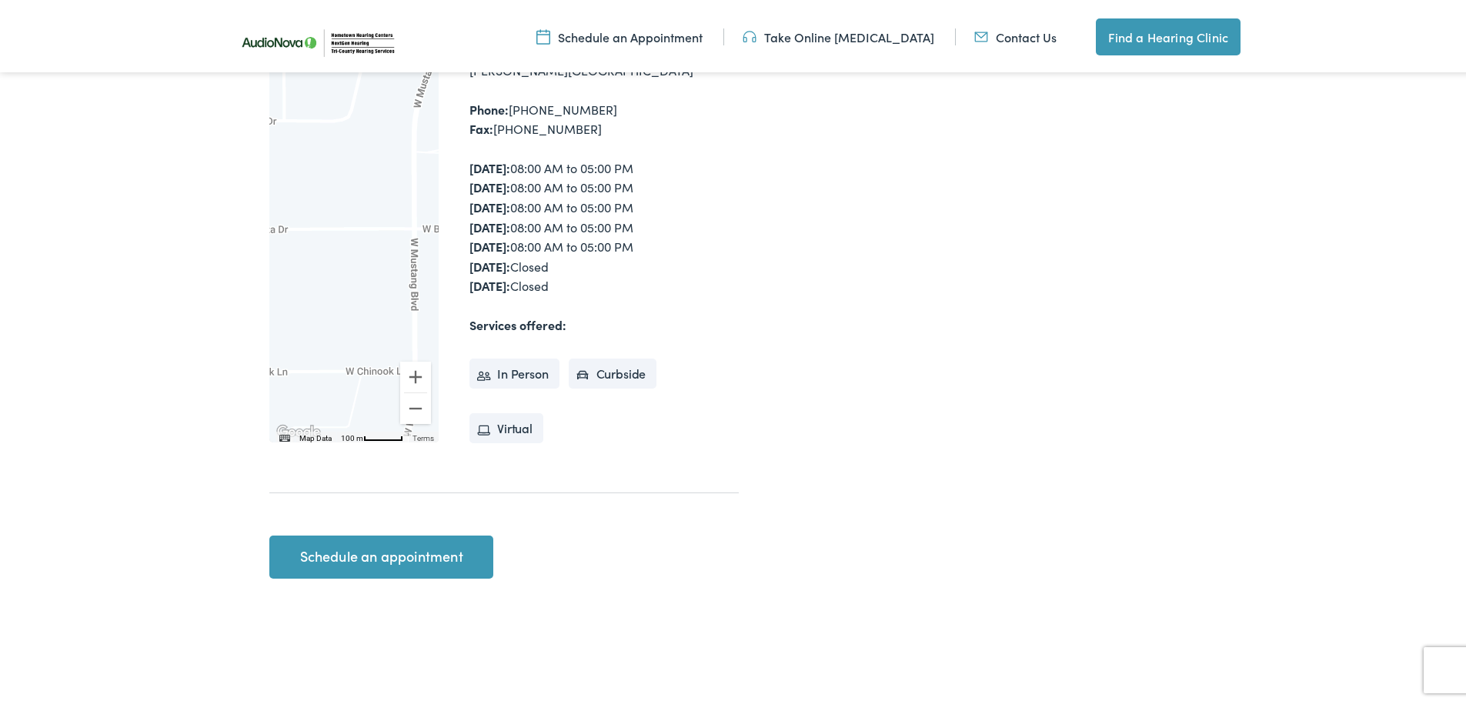
scroll to position [539, 0]
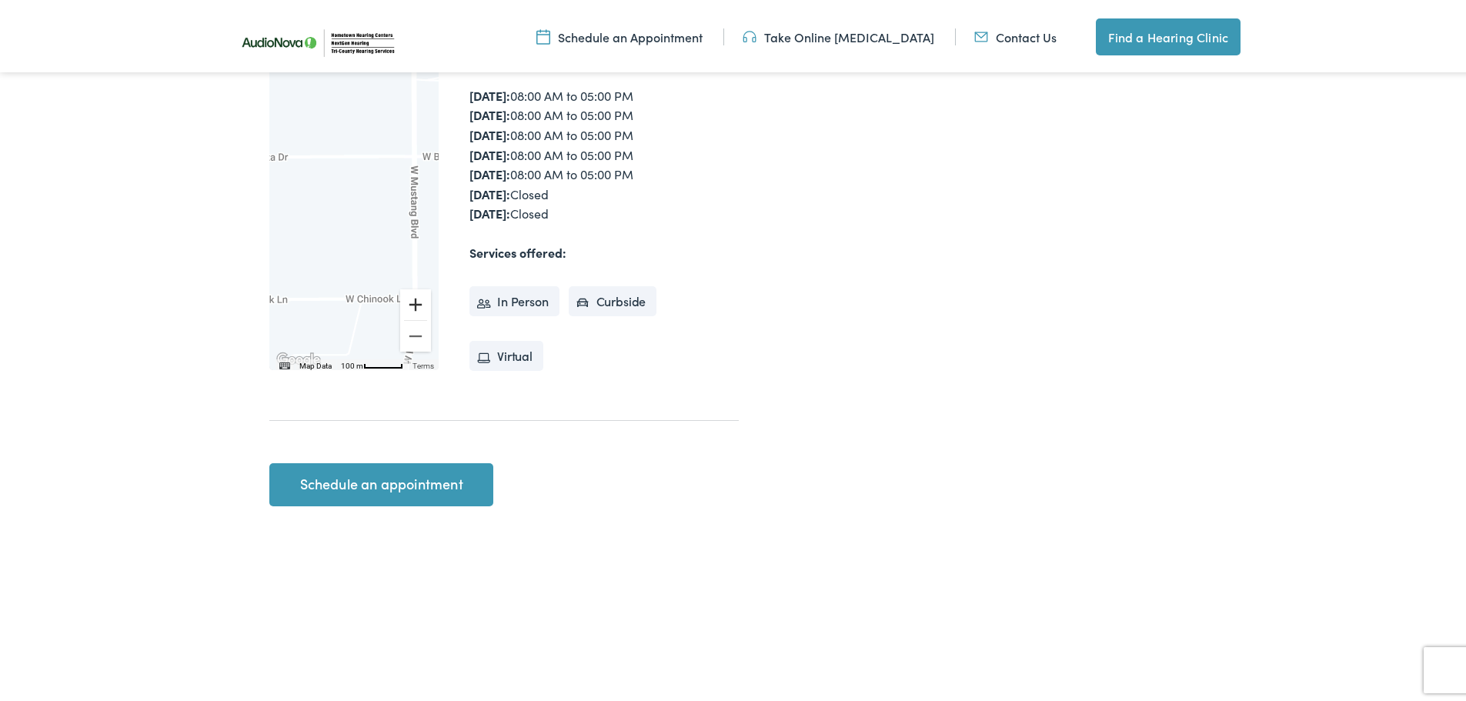
click at [408, 286] on button "Zoom in" at bounding box center [415, 301] width 31 height 31
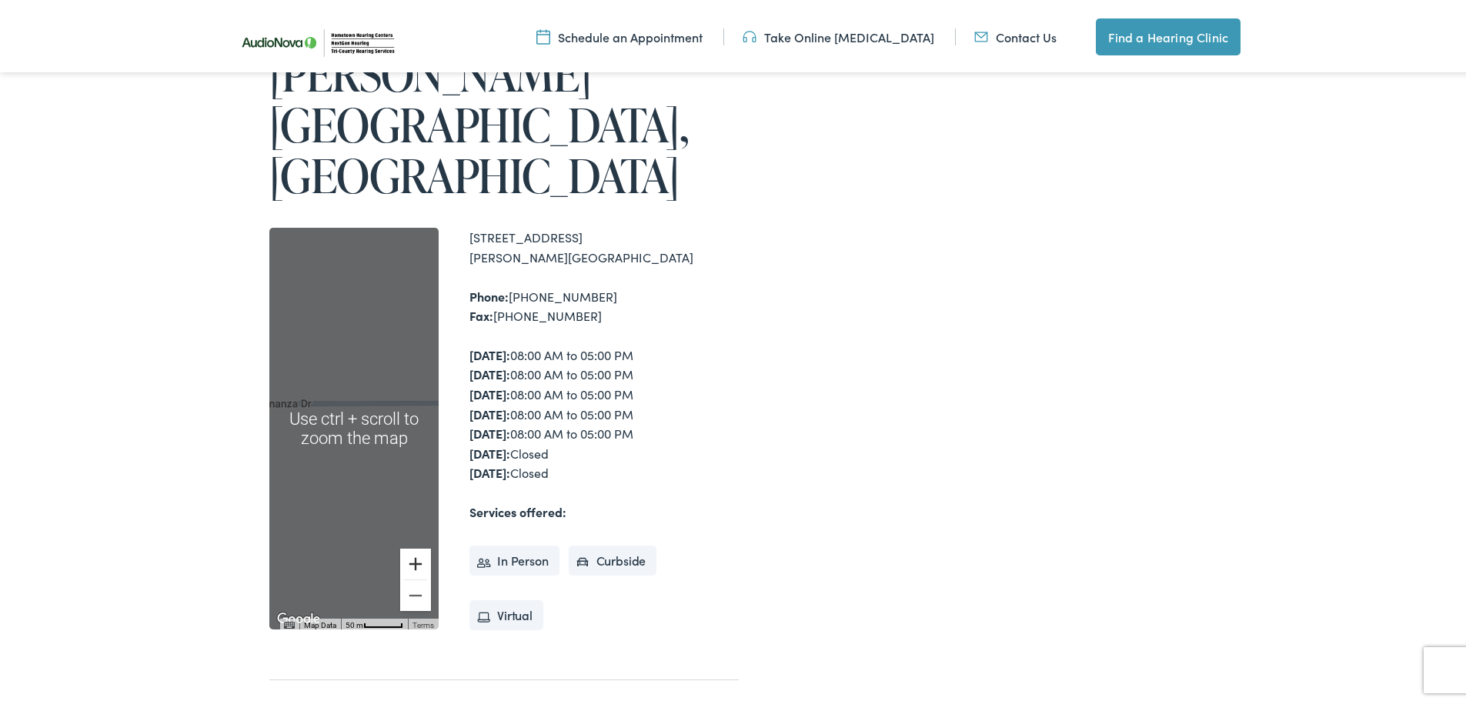
scroll to position [231, 0]
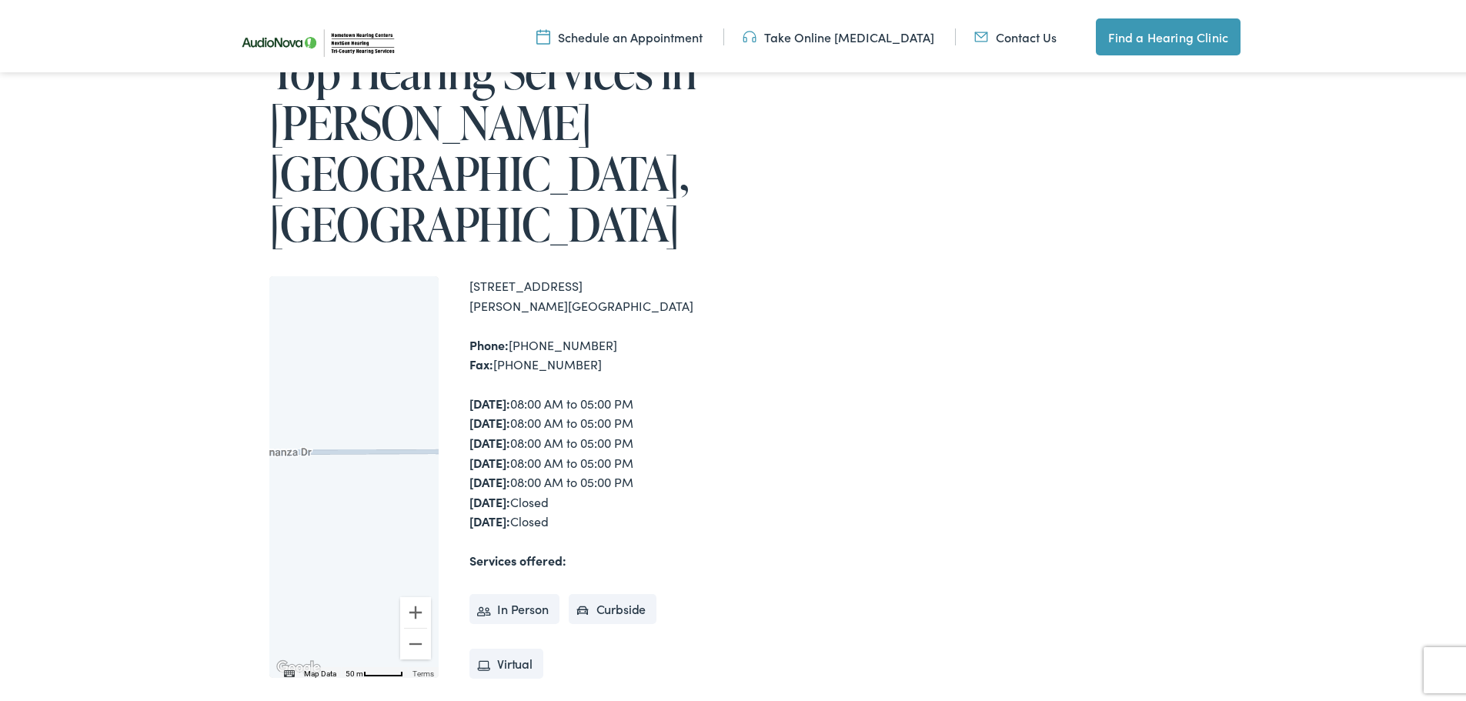
click at [326, 450] on div at bounding box center [353, 474] width 169 height 402
drag, startPoint x: 332, startPoint y: 399, endPoint x: 402, endPoint y: 406, distance: 70.4
click at [402, 406] on div at bounding box center [353, 474] width 169 height 402
click at [407, 626] on button "Zoom out" at bounding box center [415, 641] width 31 height 31
drag, startPoint x: 349, startPoint y: 438, endPoint x: 207, endPoint y: 433, distance: 141.7
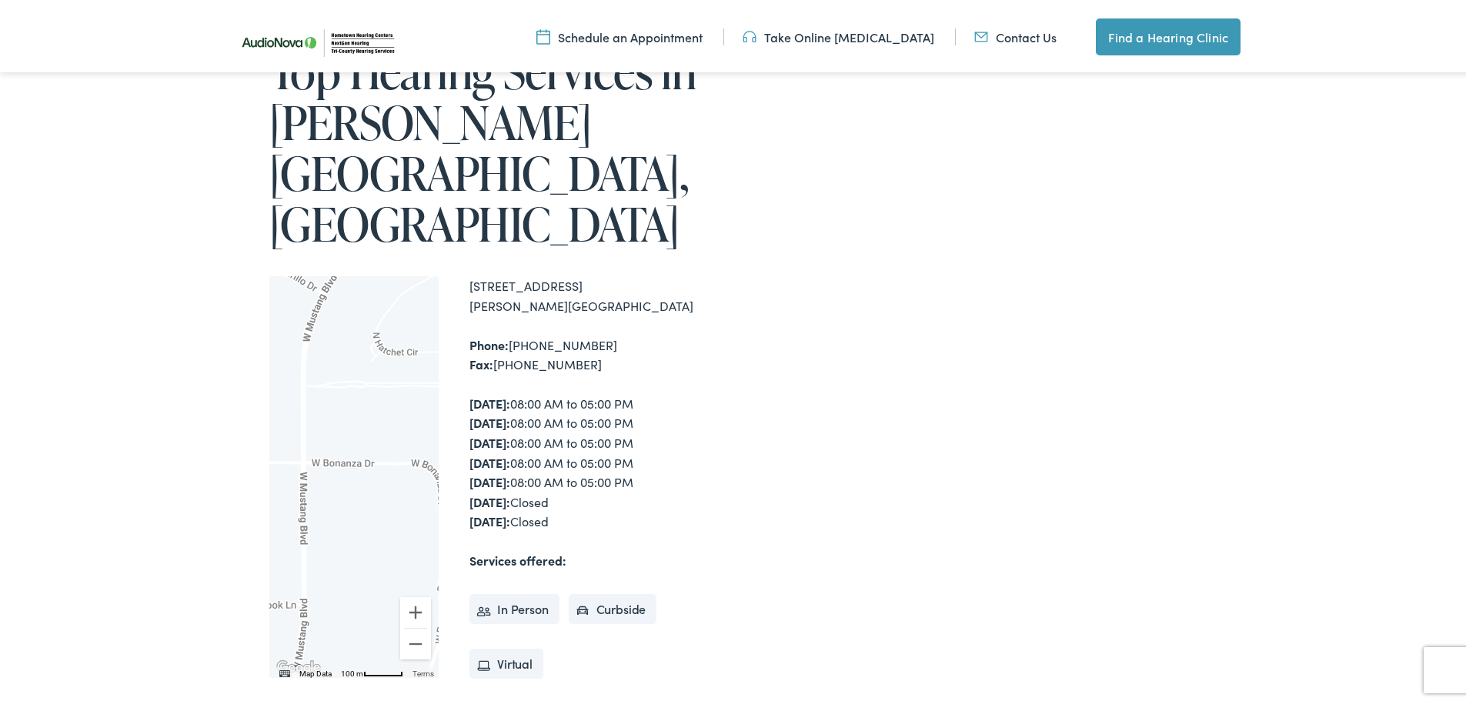
click at [207, 433] on div "Home / Locations / AudioNova Top Hearing Services in Beverly Hills, FL To navig…" at bounding box center [739, 404] width 1478 height 991
click at [528, 591] on li "In Person" at bounding box center [515, 606] width 90 height 31
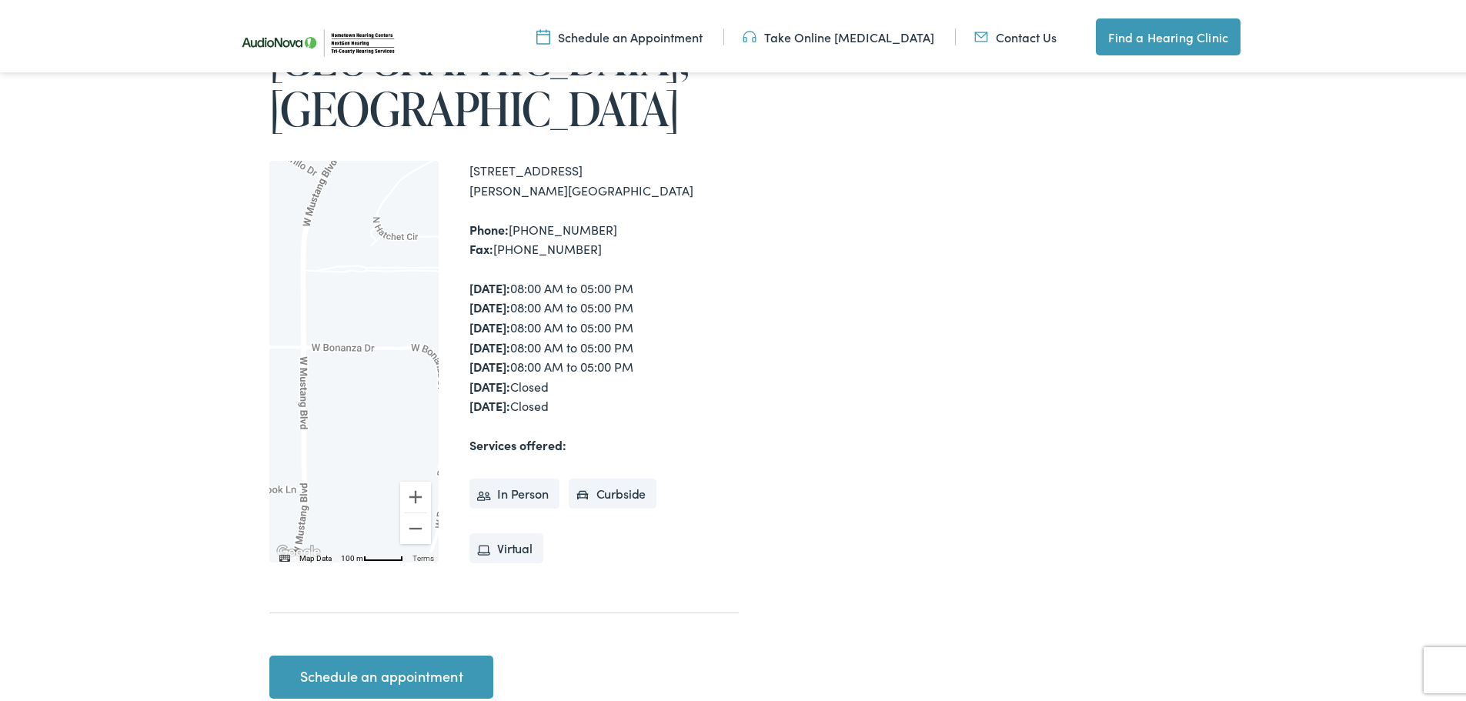
scroll to position [385, 0]
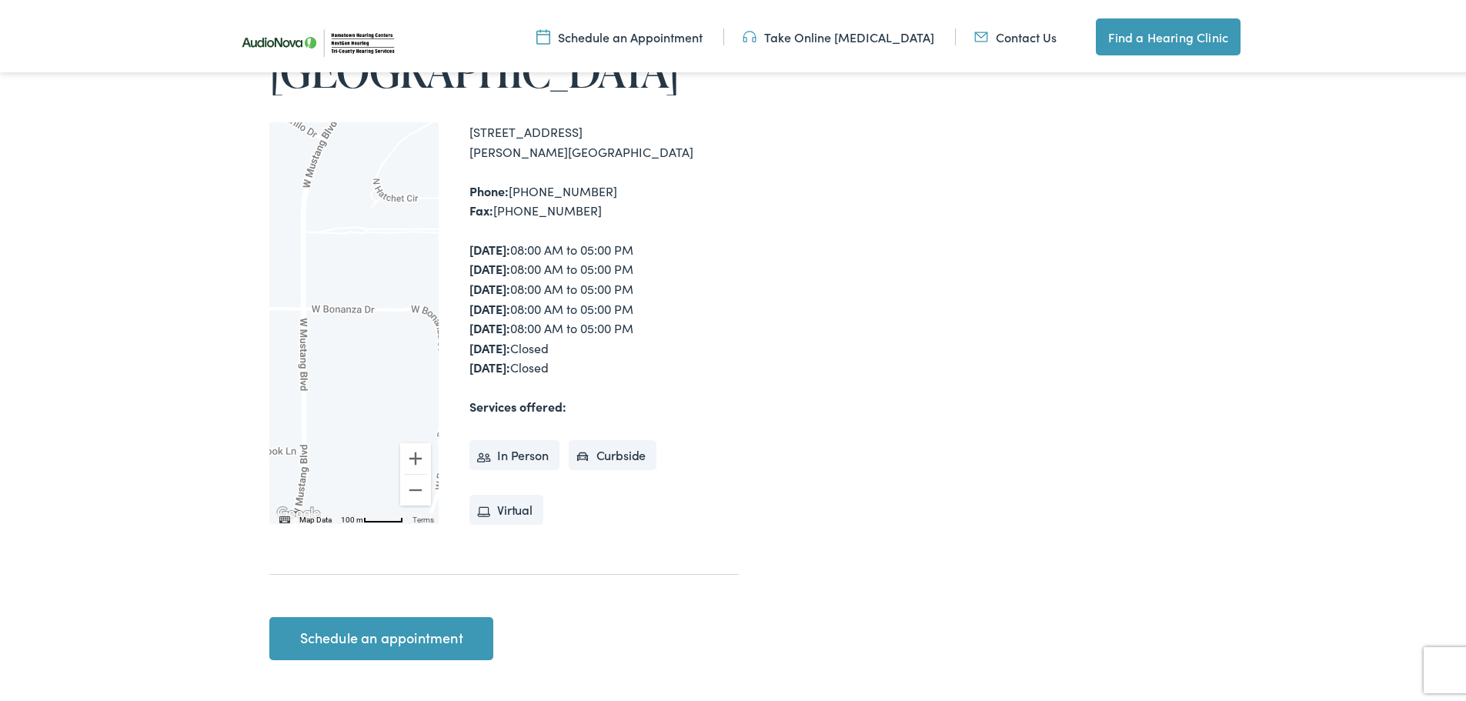
click at [1006, 34] on link "Contact Us" at bounding box center [1016, 33] width 82 height 17
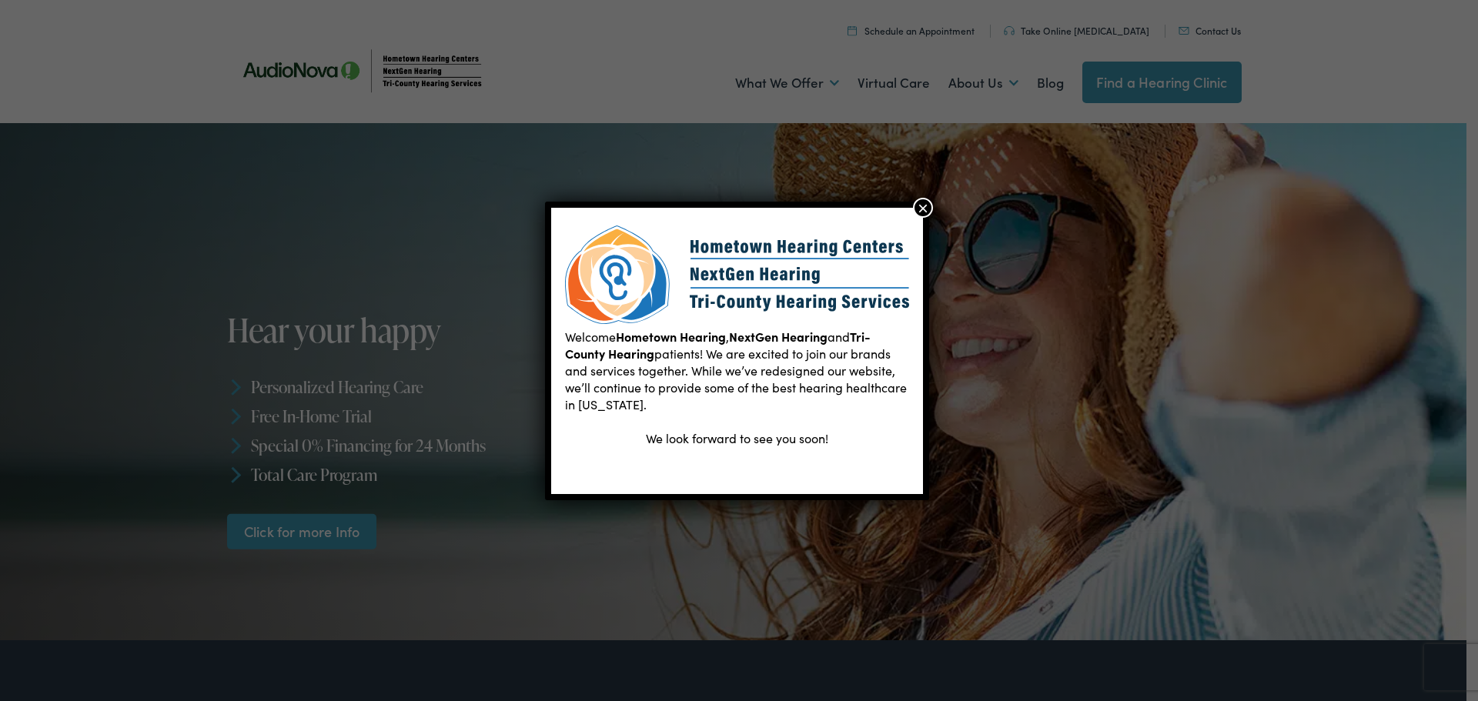
click at [922, 209] on button "×" at bounding box center [923, 208] width 20 height 20
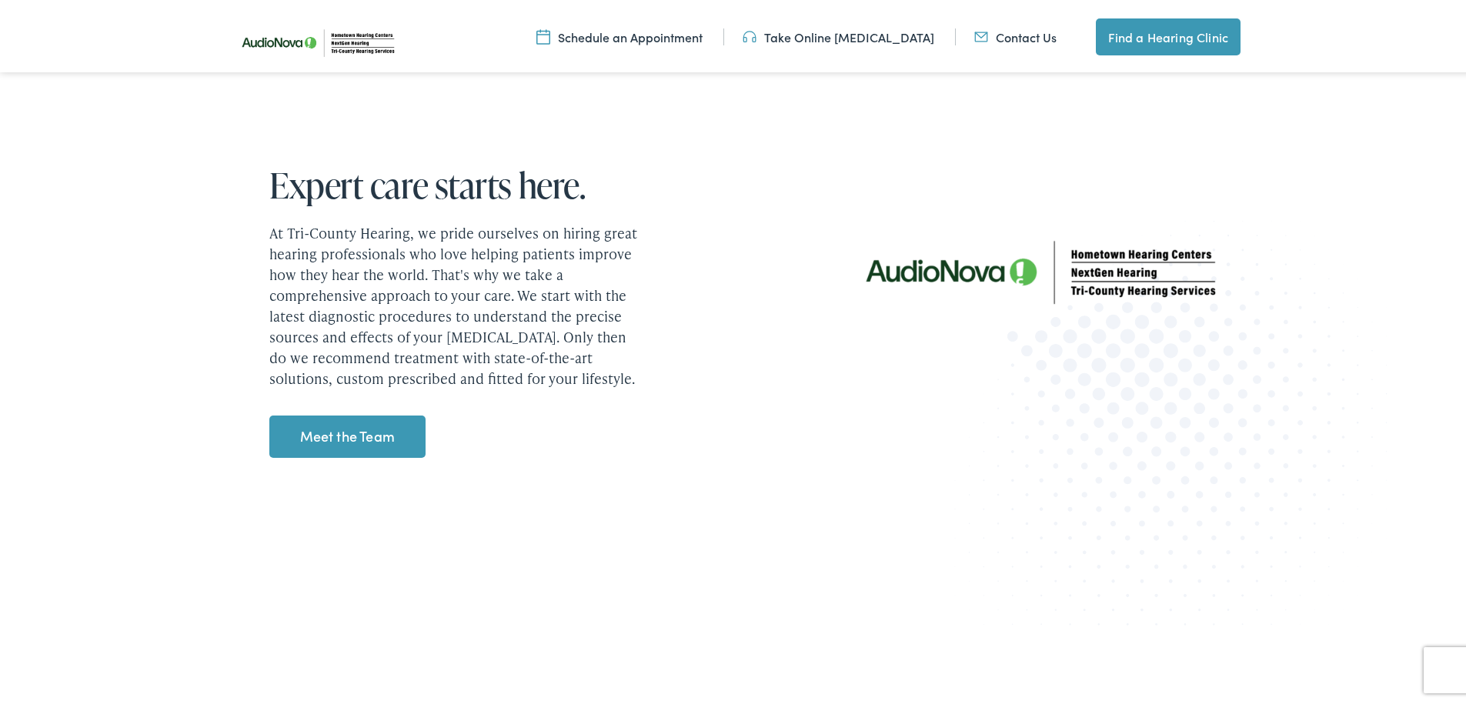
scroll to position [1848, 0]
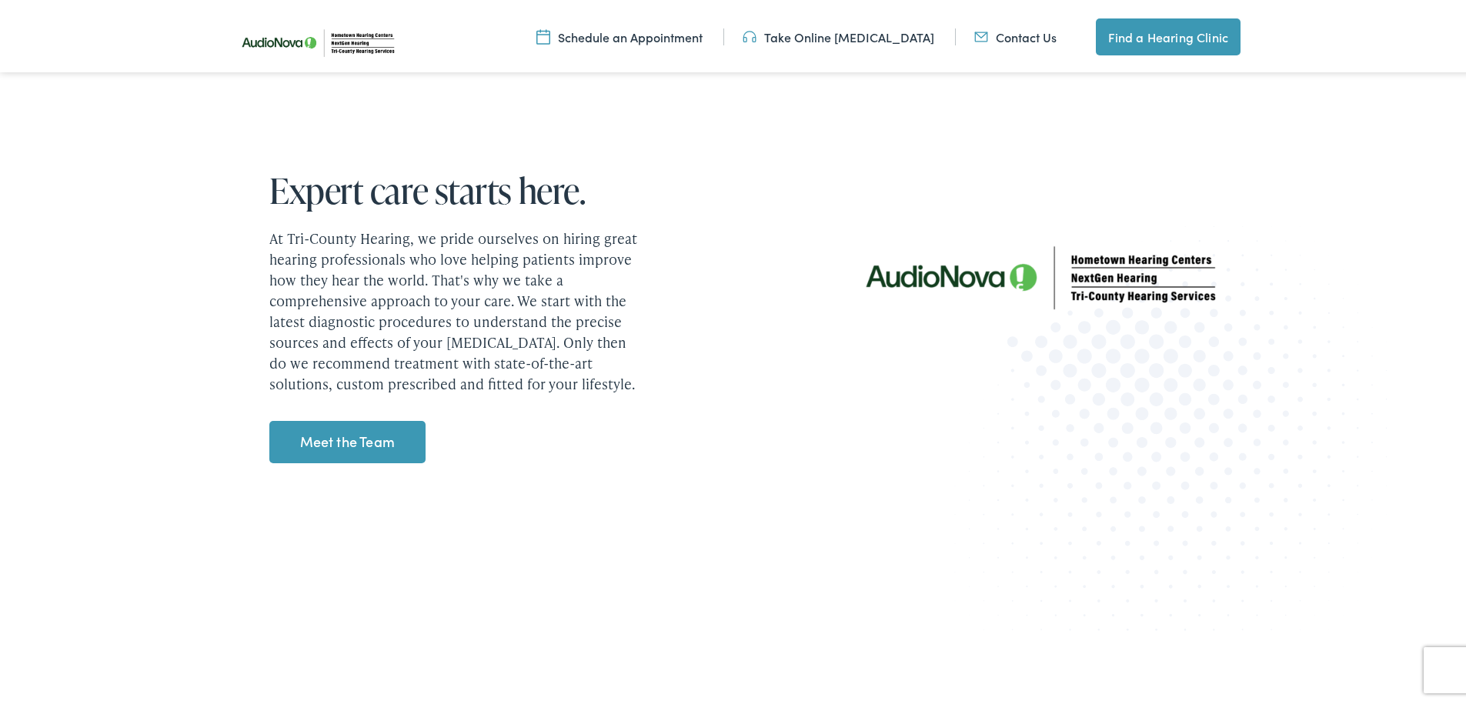
click at [322, 440] on link "Meet the Team" at bounding box center [347, 439] width 156 height 43
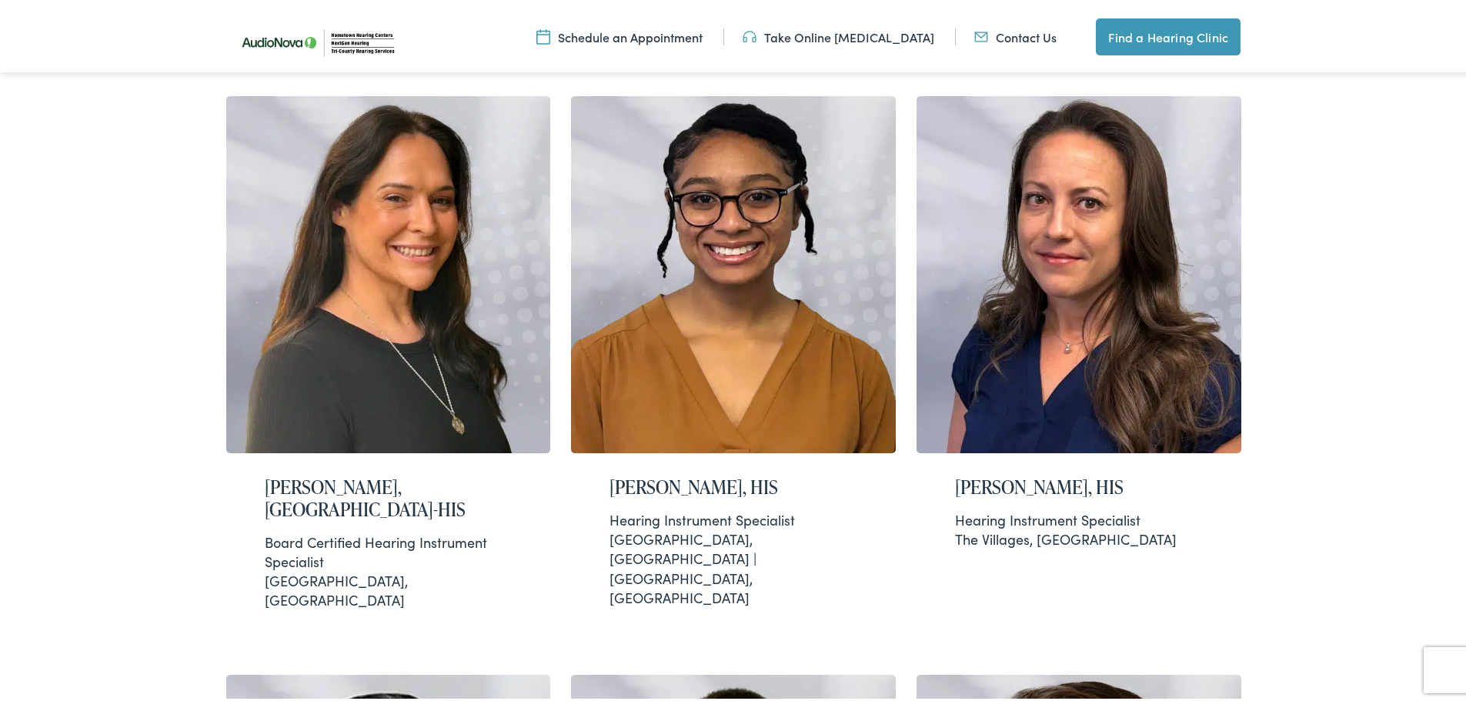
scroll to position [385, 0]
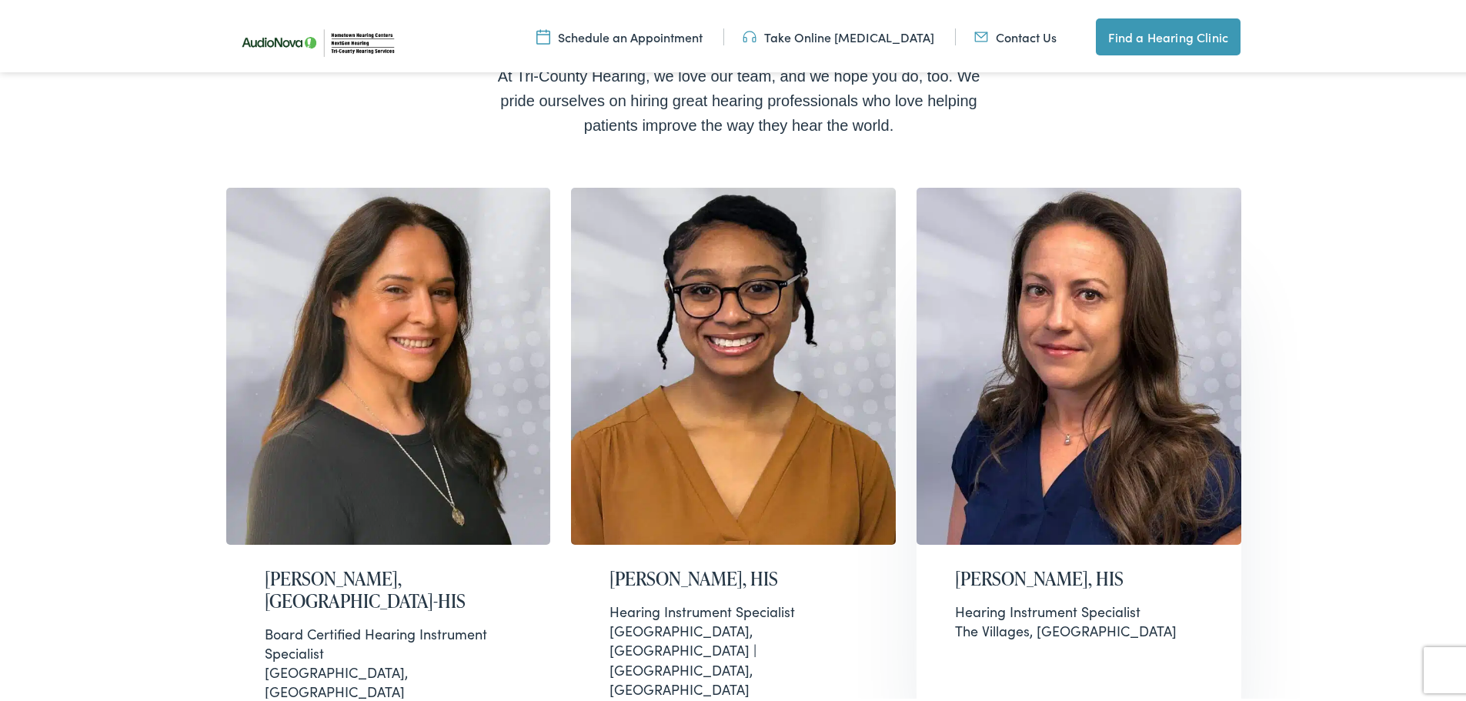
click at [1012, 565] on h2 "[PERSON_NAME], HIS" at bounding box center [1079, 576] width 248 height 22
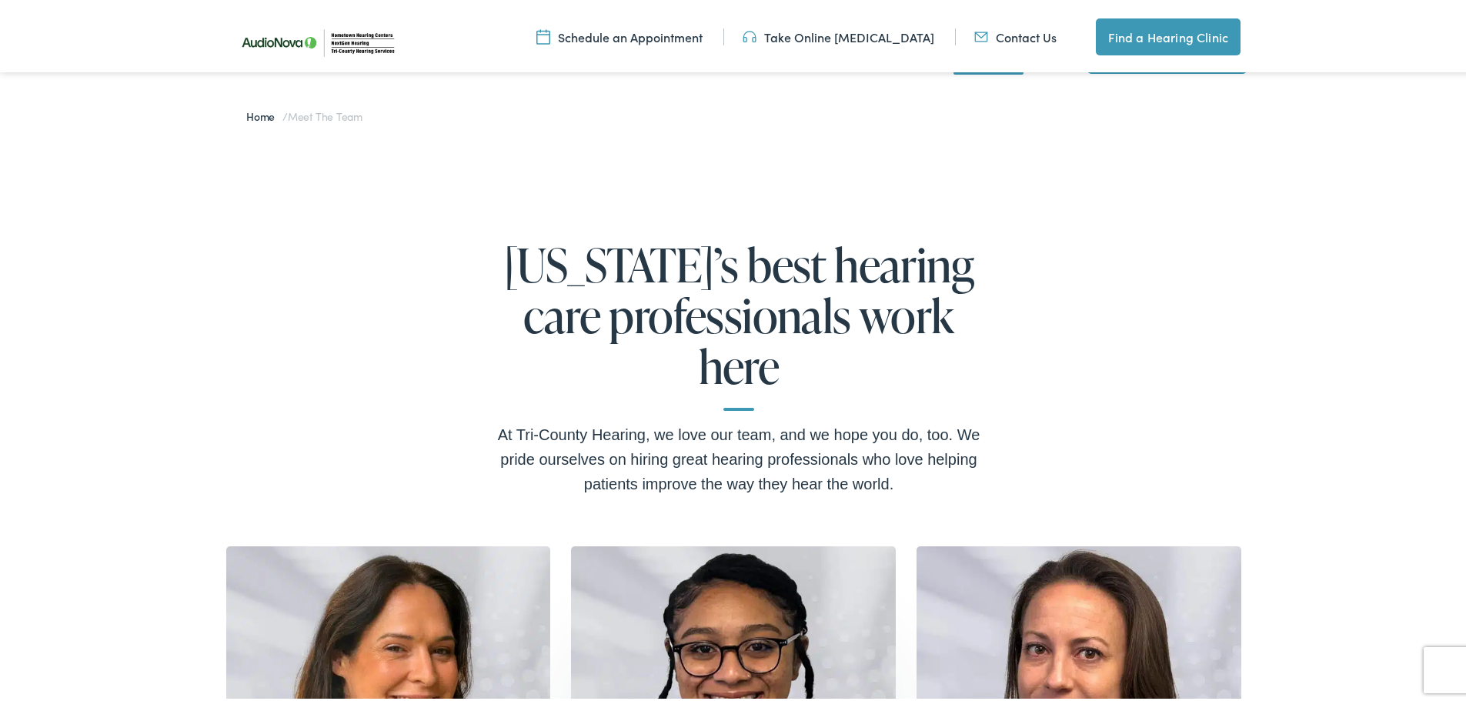
scroll to position [0, 0]
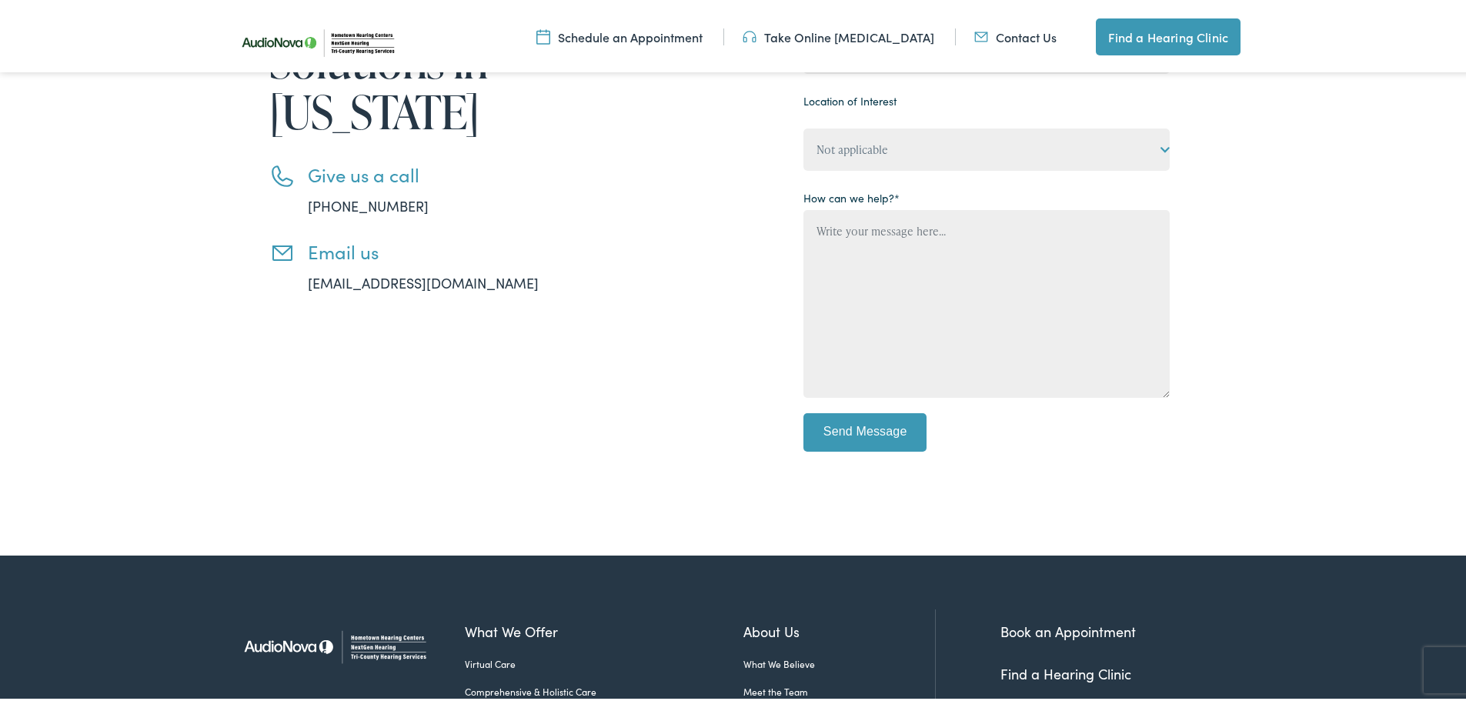
scroll to position [420, 0]
